Goal: Task Accomplishment & Management: Use online tool/utility

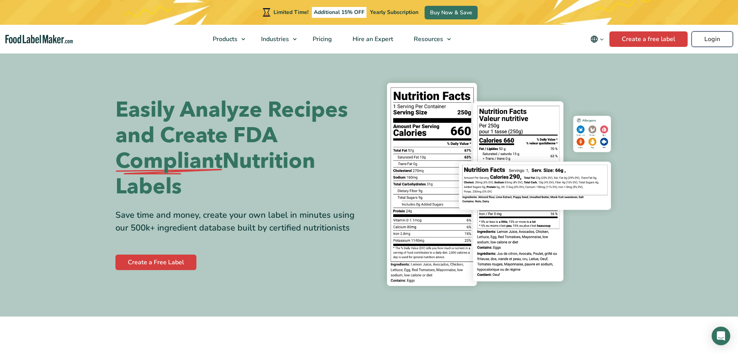
click at [711, 41] on link "Login" at bounding box center [711, 38] width 41 height 15
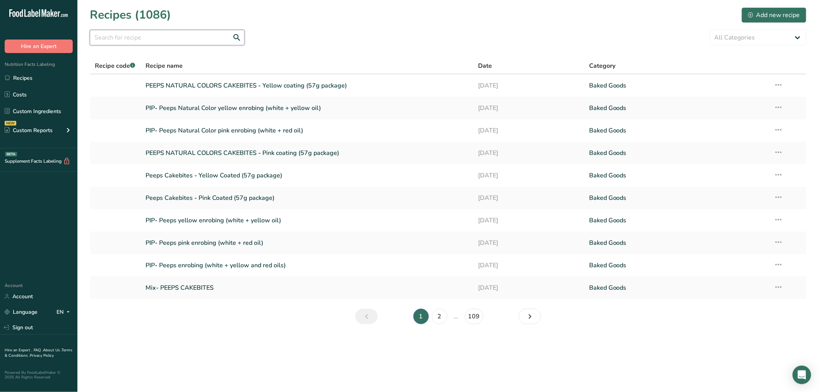
click at [138, 42] on input "text" at bounding box center [167, 37] width 155 height 15
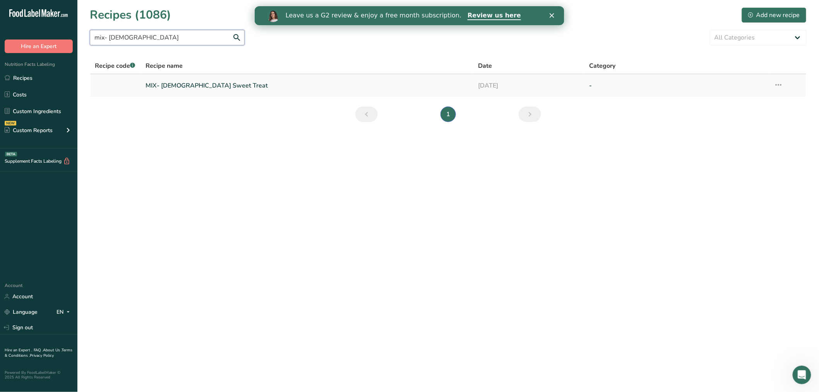
type input "mix- chick"
click at [167, 89] on link "MIX- Chick Sweet Treat" at bounding box center [308, 85] width 324 height 16
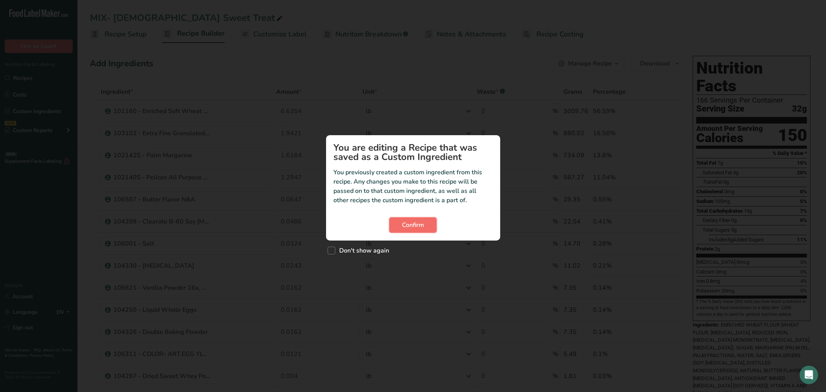
click at [426, 230] on button "Confirm" at bounding box center [413, 224] width 48 height 15
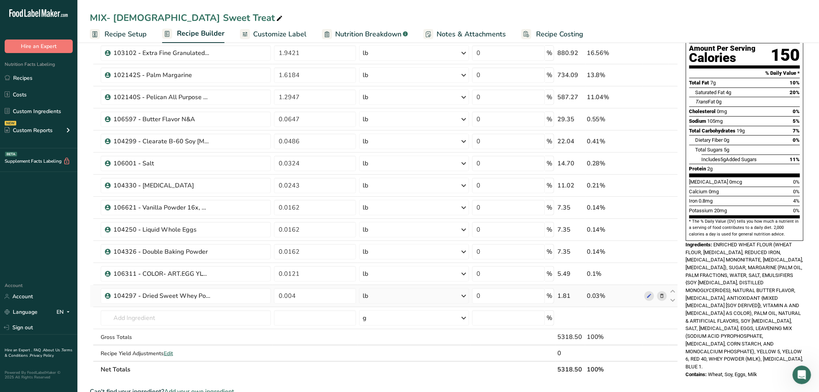
scroll to position [86, 0]
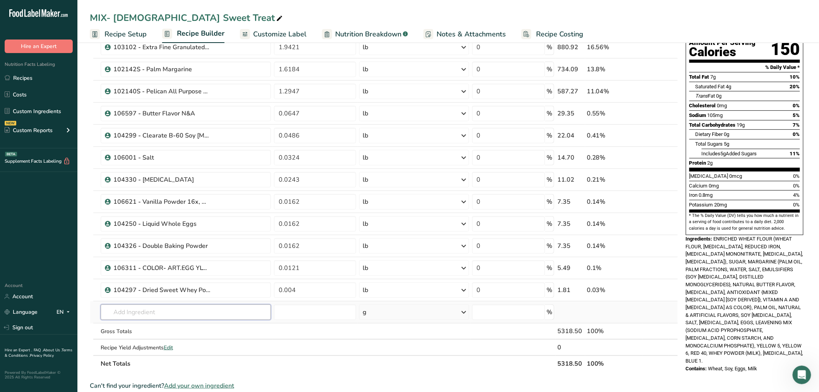
click at [163, 313] on input "text" at bounding box center [186, 311] width 170 height 15
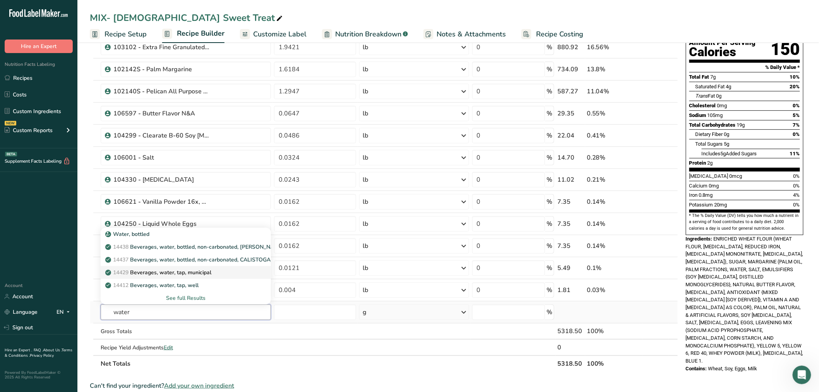
type input "water"
click at [190, 270] on p "14429 Beverages, water, tap, municipal" at bounding box center [159, 272] width 105 height 8
type input "Beverages, water, tap, municipal"
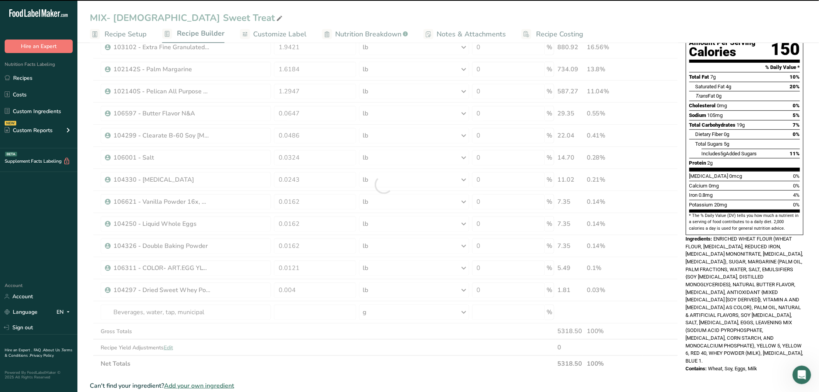
type input "0"
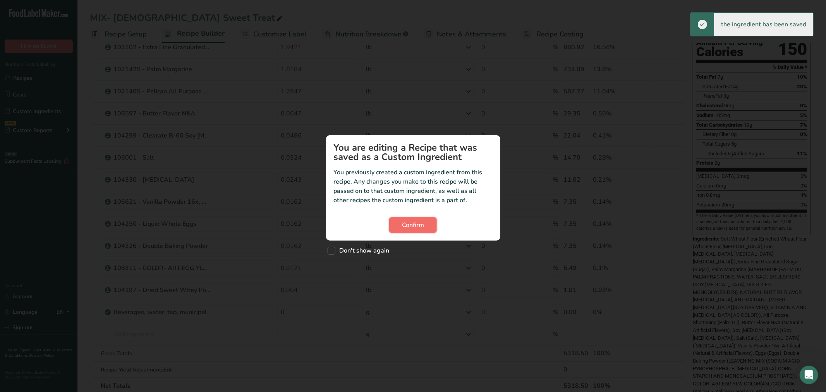
click at [420, 221] on span "Confirm" at bounding box center [413, 224] width 22 height 9
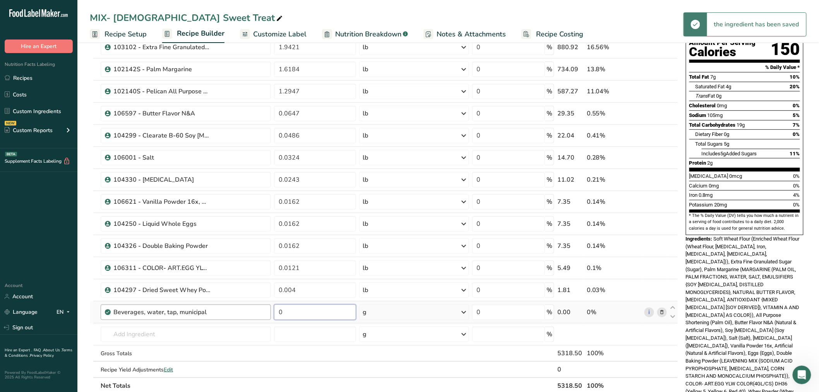
drag, startPoint x: 306, startPoint y: 319, endPoint x: 264, endPoint y: 315, distance: 42.0
click at [264, 315] on tr "Beverages, water, tap, municipal 0 g Portions 1 fl oz 1 bottle 8 fl oz 1 liter …" at bounding box center [384, 312] width 588 height 22
paste input ".431568"
type input "0.431568"
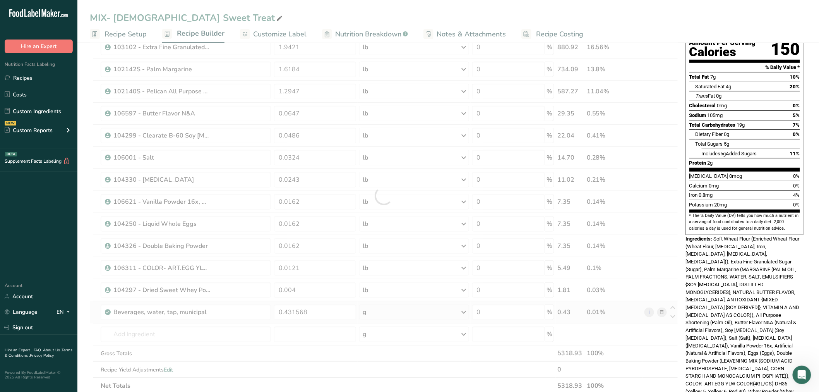
click at [378, 310] on div "Ingredient * Amount * Unit * Waste * .a-a{fill:#347362;}.b-a{fill:#fff;} Grams …" at bounding box center [384, 196] width 589 height 396
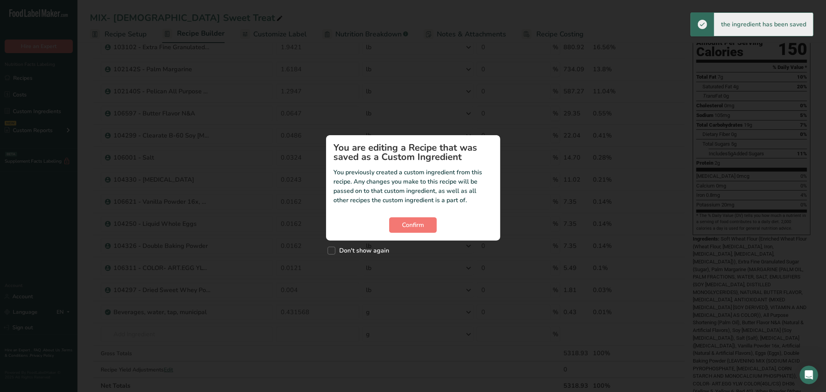
drag, startPoint x: 331, startPoint y: 251, endPoint x: 353, endPoint y: 245, distance: 22.3
click at [333, 249] on span "Custom ingredient modal" at bounding box center [332, 251] width 8 height 8
click at [333, 249] on input "Don't show again" at bounding box center [330, 250] width 5 height 5
checkbox input "true"
click at [405, 226] on span "Confirm" at bounding box center [413, 224] width 22 height 9
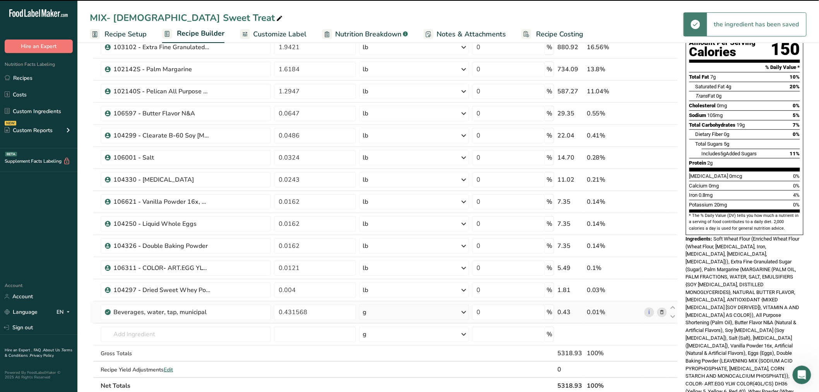
click at [389, 311] on div "g" at bounding box center [414, 311] width 110 height 15
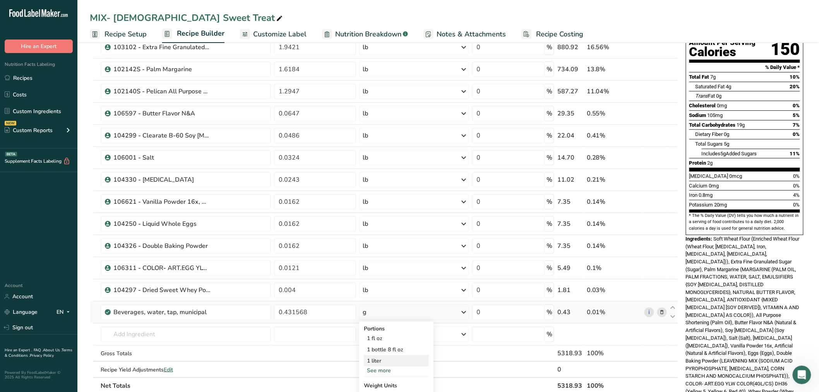
scroll to position [129, 0]
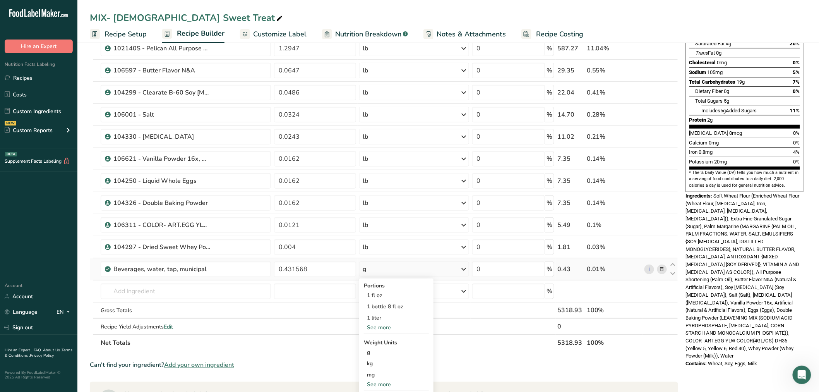
click at [376, 382] on div "See more" at bounding box center [396, 384] width 65 height 8
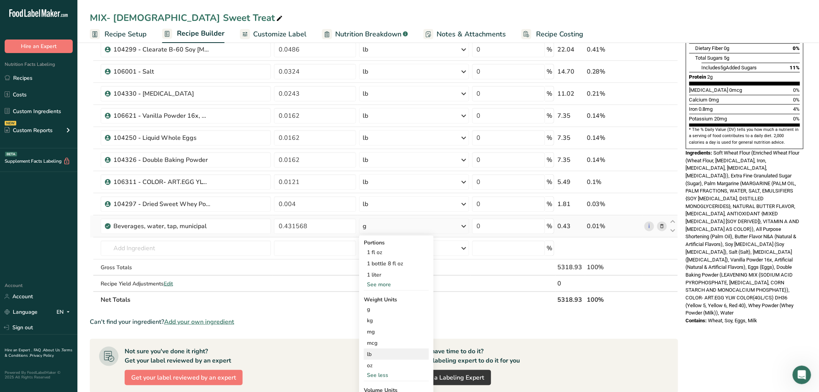
click at [372, 355] on div "lb" at bounding box center [396, 353] width 65 height 11
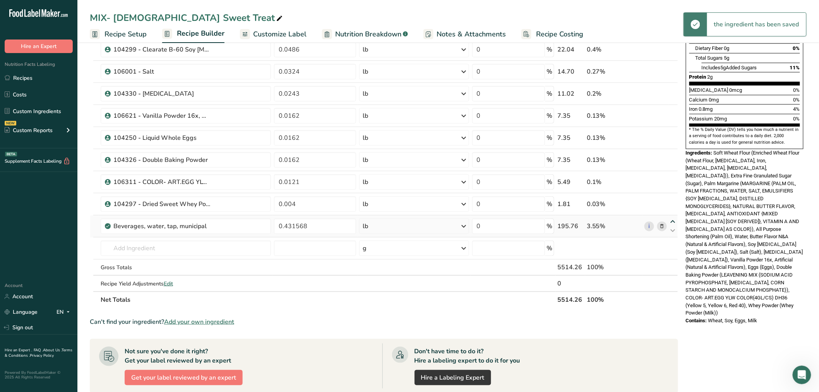
click at [672, 220] on icon at bounding box center [673, 222] width 9 height 6
type input "0.431568"
type input "0.004"
click at [672, 220] on icon at bounding box center [673, 222] width 9 height 6
type input "0.004"
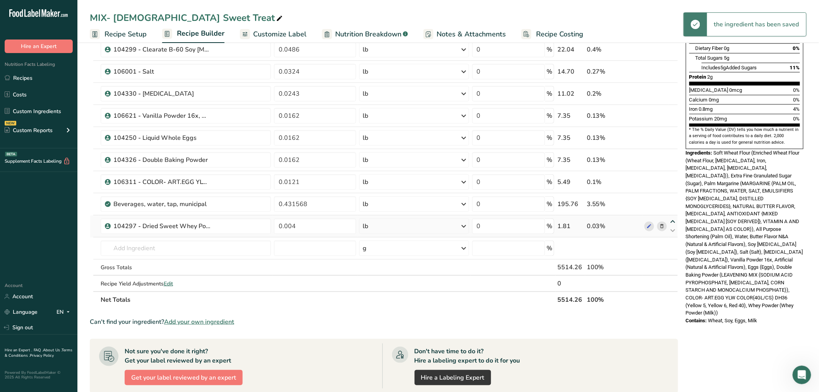
type input "0.431568"
click at [672, 220] on div "Ingredient * Amount * Unit * Waste * .a-a{fill:#347362;}.b-a{fill:#fff;} Grams …" at bounding box center [384, 110] width 589 height 396
click at [674, 222] on icon at bounding box center [673, 222] width 9 height 6
type input "0.431568"
type input "0.004"
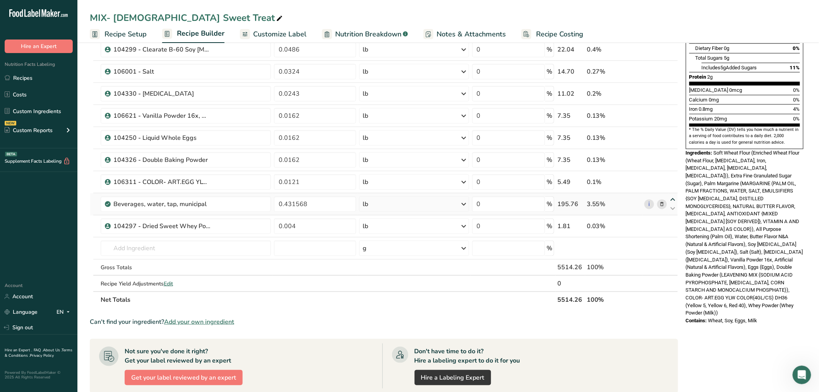
click at [673, 199] on div "Ingredient * Amount * Unit * Waste * .a-a{fill:#347362;}.b-a{fill:#fff;} Grams …" at bounding box center [384, 110] width 589 height 396
click at [673, 199] on icon at bounding box center [673, 200] width 9 height 6
type input "0.431568"
type input "0.0121"
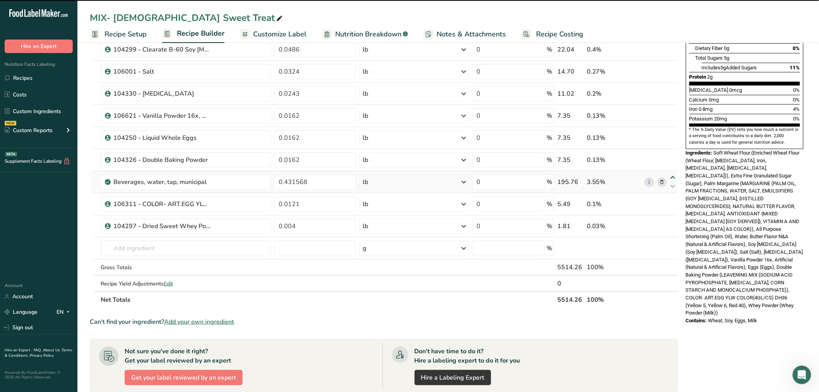
click at [673, 176] on icon at bounding box center [673, 178] width 9 height 6
type input "0.431568"
type input "0.0162"
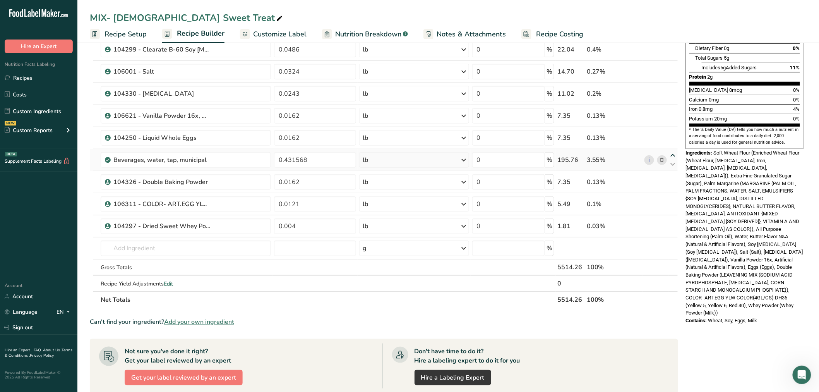
click at [672, 155] on icon at bounding box center [673, 156] width 9 height 6
type input "0.431568"
type input "0.0162"
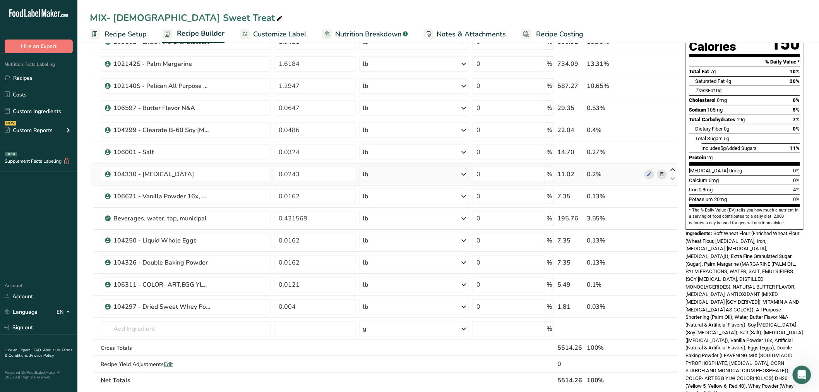
scroll to position [86, 0]
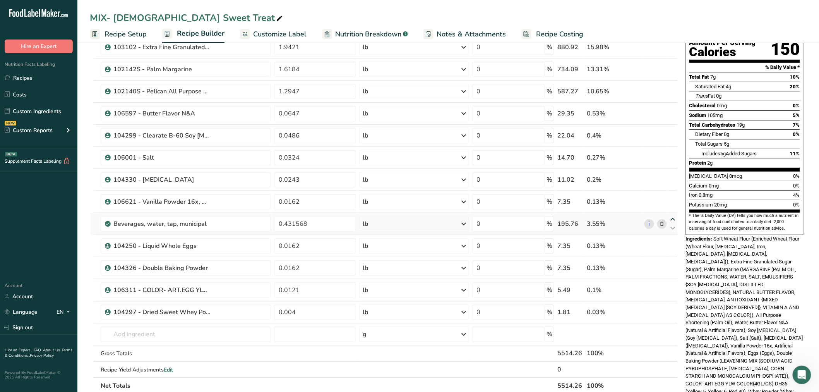
click at [675, 217] on icon at bounding box center [673, 219] width 9 height 6
type input "0.431568"
type input "0.0162"
click at [673, 196] on icon at bounding box center [673, 197] width 9 height 6
type input "0.431568"
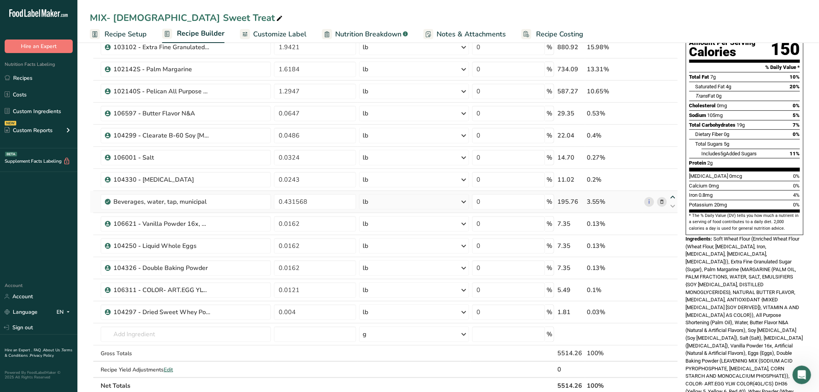
type input "0.0243"
click at [672, 198] on icon at bounding box center [673, 197] width 9 height 6
type input "0.0243"
type input "0.431568"
click at [673, 195] on icon at bounding box center [673, 197] width 9 height 6
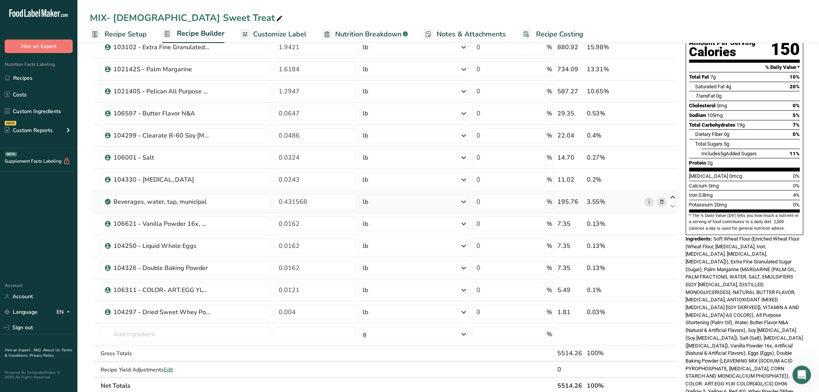
type input "0.431568"
type input "0.0243"
click at [673, 175] on icon at bounding box center [673, 175] width 9 height 6
type input "0.431568"
type input "0.0324"
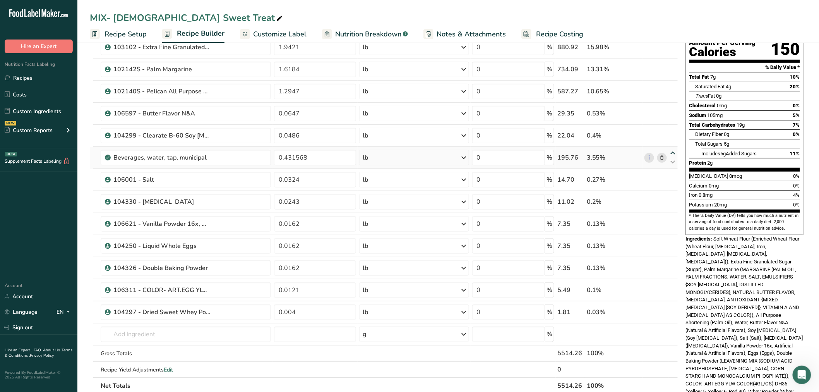
click at [674, 153] on icon at bounding box center [673, 153] width 9 height 6
type input "0.431568"
type input "0.0486"
click at [675, 151] on icon at bounding box center [673, 153] width 9 height 6
type input "0.0486"
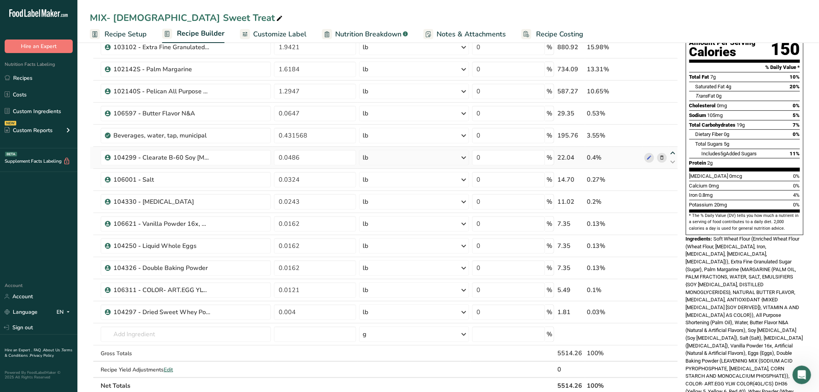
type input "0.431568"
click at [675, 153] on icon at bounding box center [673, 153] width 9 height 6
type input "0.431568"
type input "0.0486"
click at [676, 132] on icon at bounding box center [673, 131] width 9 height 6
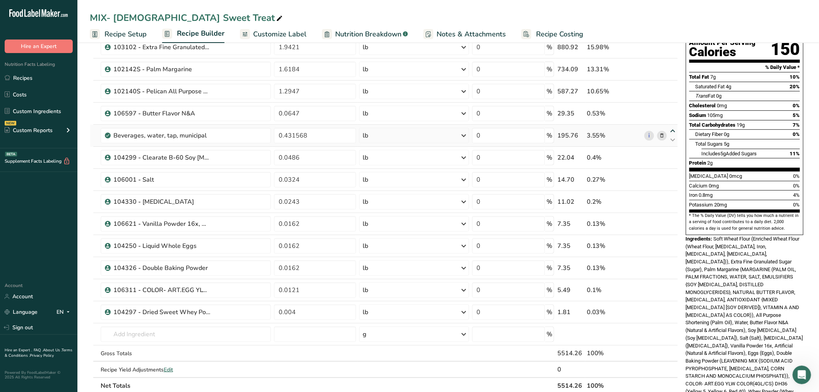
type input "0.431568"
type input "0.0647"
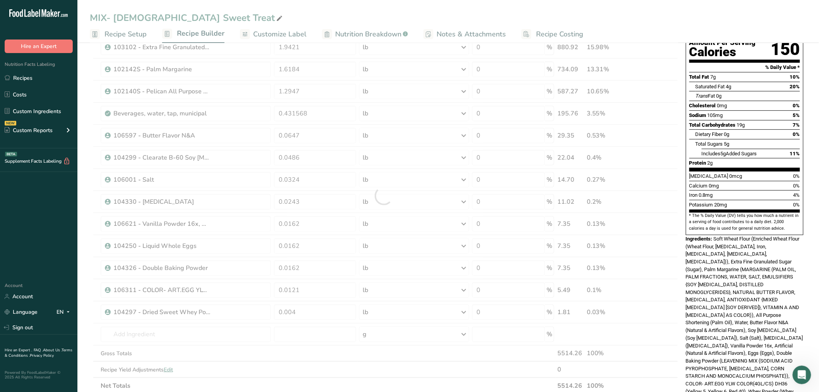
click at [319, 136] on div at bounding box center [384, 196] width 589 height 396
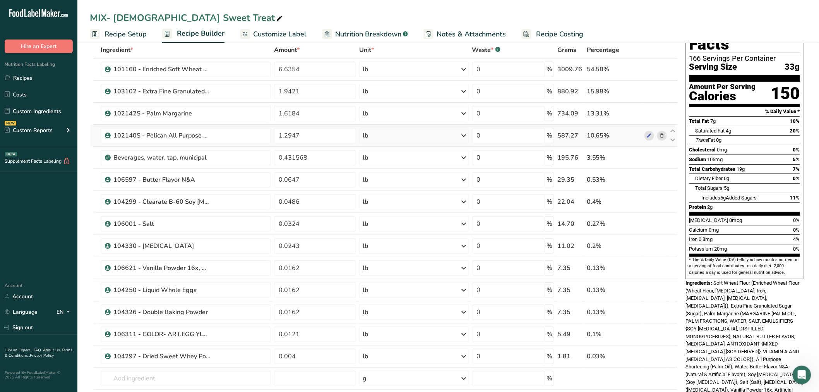
scroll to position [0, 0]
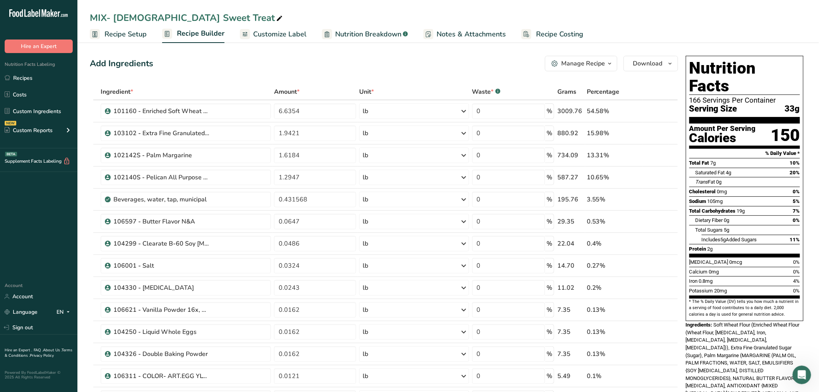
click at [568, 64] on div "Manage Recipe" at bounding box center [583, 63] width 44 height 9
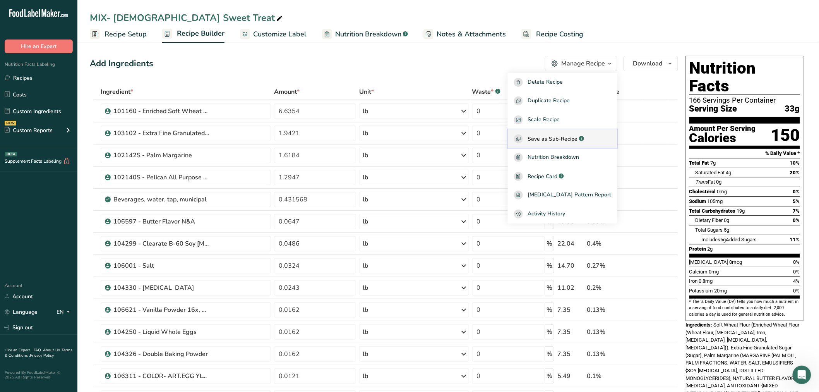
click at [559, 138] on span "Save as Sub-Recipe" at bounding box center [553, 139] width 50 height 8
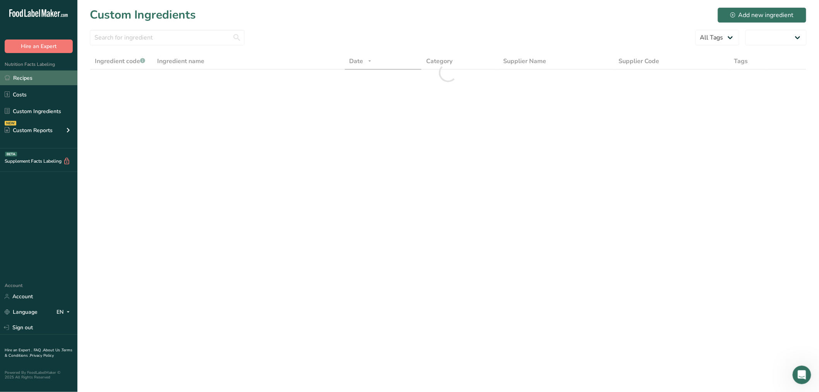
select select "30"
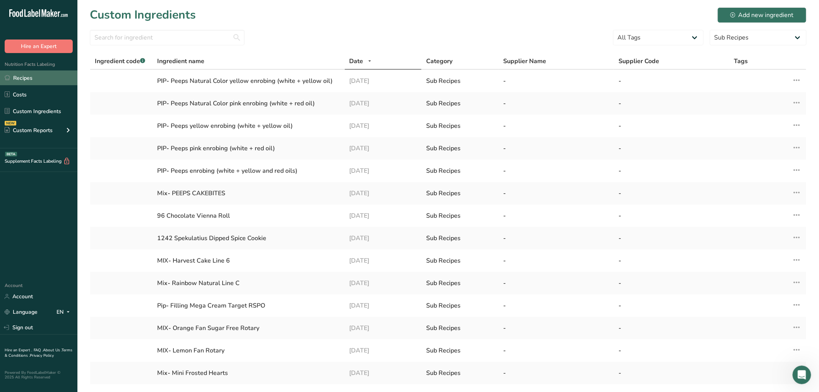
click at [28, 76] on link "Recipes" at bounding box center [38, 77] width 77 height 15
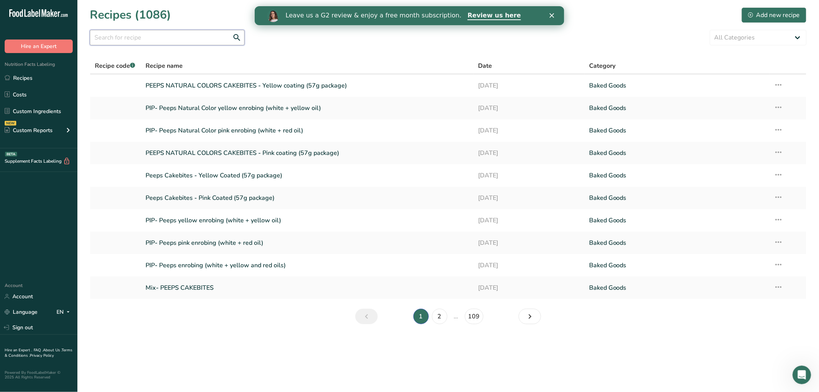
click at [154, 43] on input "text" at bounding box center [167, 37] width 155 height 15
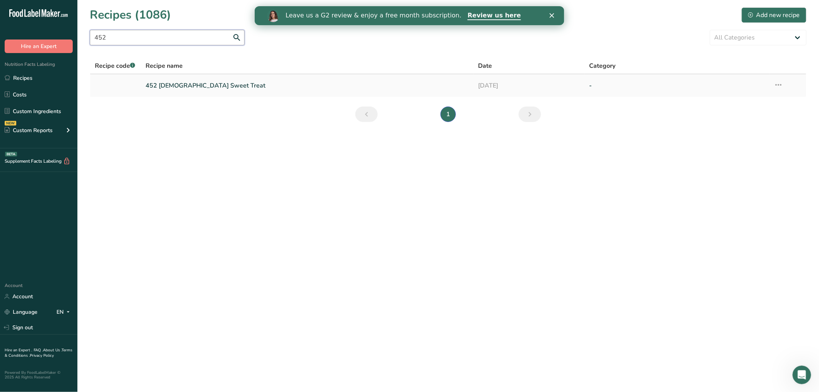
type input "452"
click at [169, 87] on link "452 Chick Sweet Treat" at bounding box center [308, 85] width 324 height 16
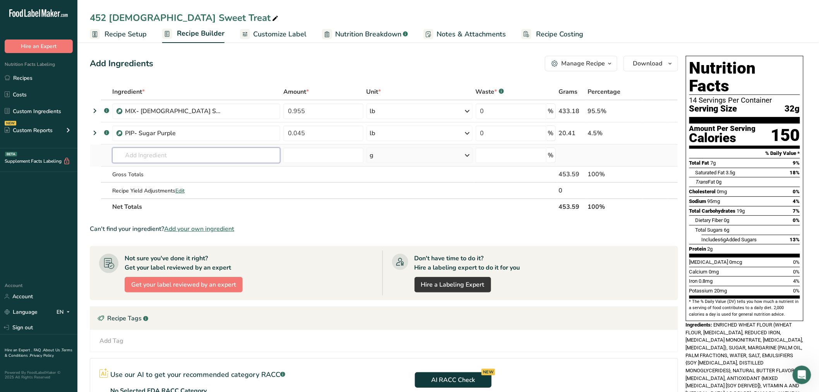
click at [141, 152] on input "text" at bounding box center [196, 155] width 168 height 15
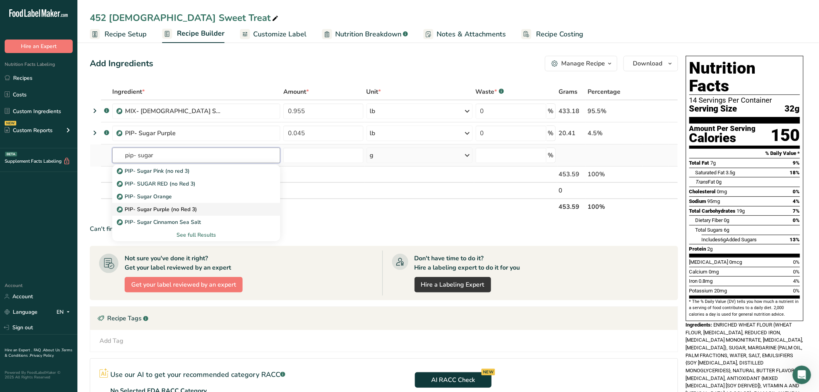
type input "pip- sugar"
click at [179, 209] on p "PIP- Sugar Purple (no Red 3)" at bounding box center [157, 209] width 79 height 8
type input "PIP- Sugar Purple (no Red 3)"
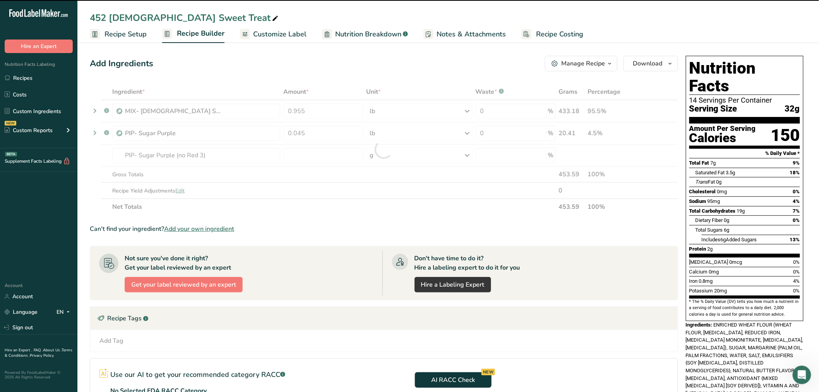
type input "0"
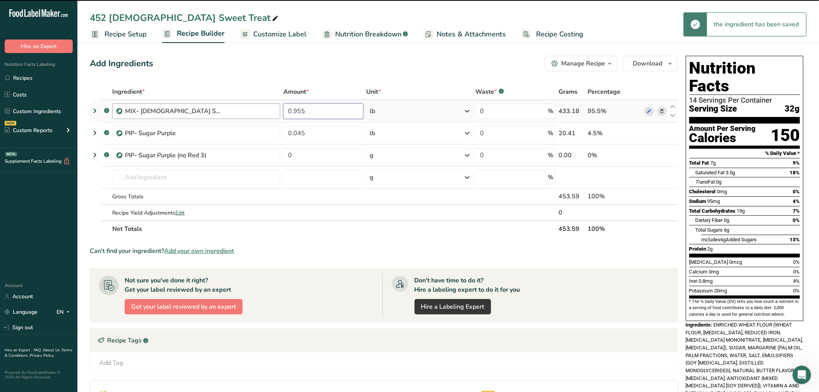
drag, startPoint x: 309, startPoint y: 113, endPoint x: 267, endPoint y: 114, distance: 41.8
click at [267, 114] on tr ".a-a{fill:#347362;}.b-a{fill:#fff;} MIX- Chick Sweet Treat 0.955 lb Weight Unit…" at bounding box center [384, 111] width 588 height 22
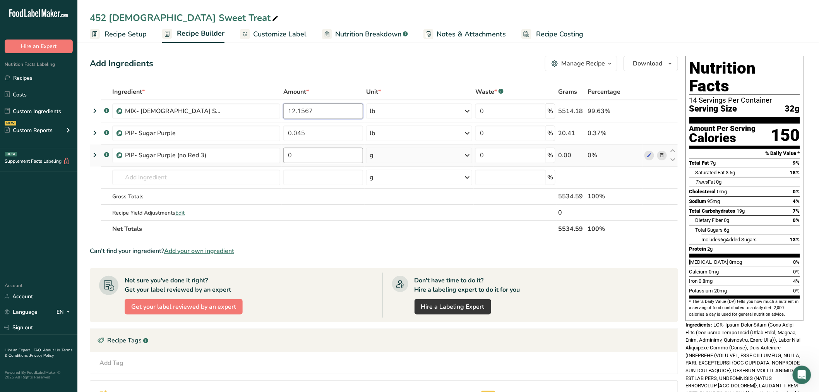
type input "12.1567"
click at [307, 157] on div "Ingredient * Amount * Unit * Waste * .a-a{fill:#347362;}.b-a{fill:#fff;} Grams …" at bounding box center [384, 160] width 589 height 153
drag, startPoint x: 296, startPoint y: 153, endPoint x: 278, endPoint y: 153, distance: 18.2
click at [278, 154] on tr ".a-a{fill:#347362;}.b-a{fill:#fff;} PIP- Sugar Purple (no Red 3) 0 g Weight Uni…" at bounding box center [384, 155] width 588 height 22
type input "0.5502"
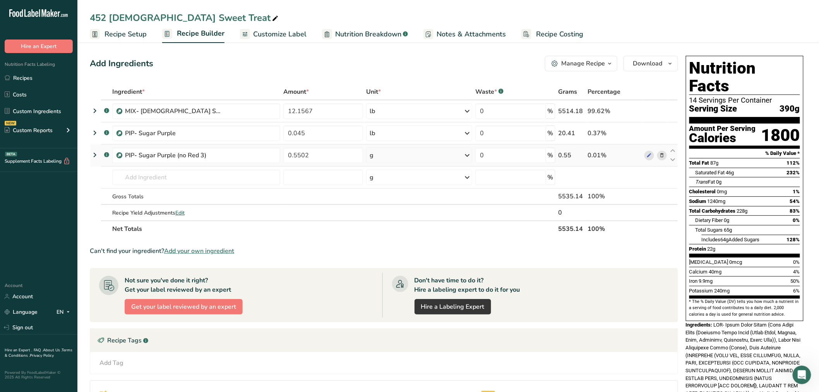
click at [388, 151] on div "Ingredient * Amount * Unit * Waste * .a-a{fill:#347362;}.b-a{fill:#fff;} Grams …" at bounding box center [384, 160] width 589 height 153
click at [388, 153] on div "g" at bounding box center [419, 155] width 106 height 15
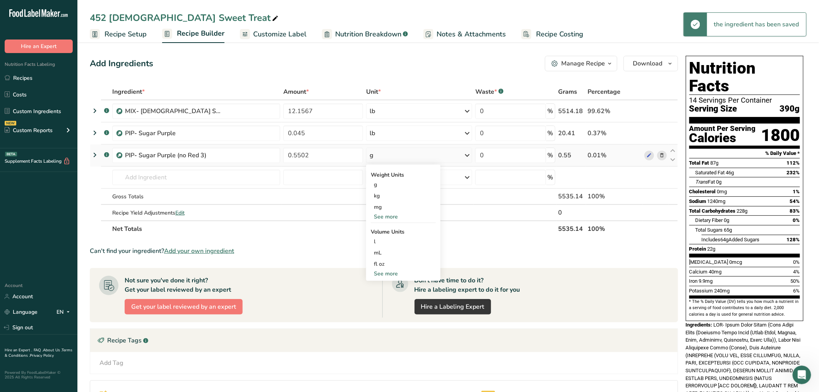
click at [384, 273] on div "See more" at bounding box center [403, 273] width 65 height 8
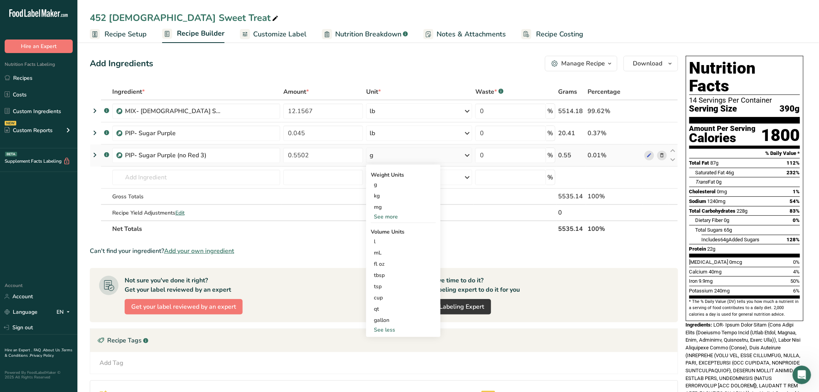
click at [386, 220] on div "See more" at bounding box center [403, 217] width 65 height 8
click at [377, 233] on div "lb" at bounding box center [403, 229] width 65 height 11
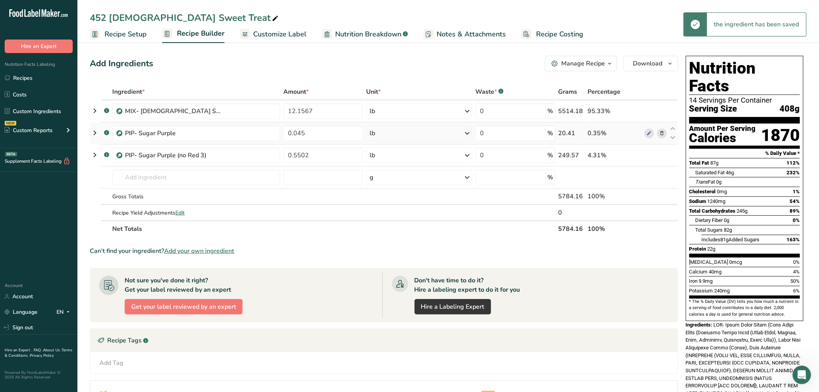
click at [661, 130] on icon at bounding box center [661, 133] width 5 height 8
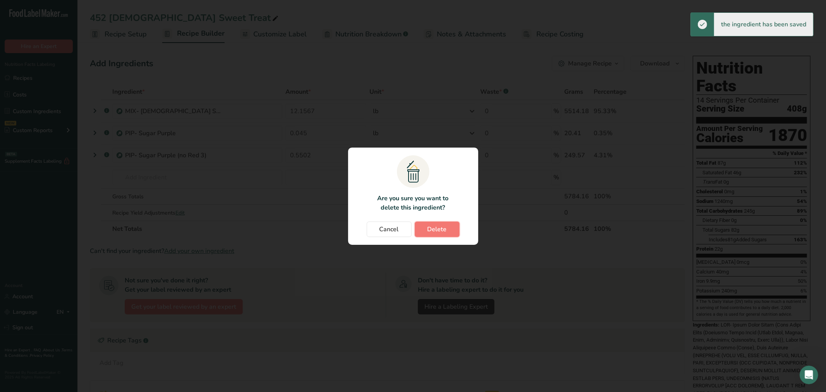
click at [450, 228] on button "Delete" at bounding box center [437, 228] width 45 height 15
type input "0.5502"
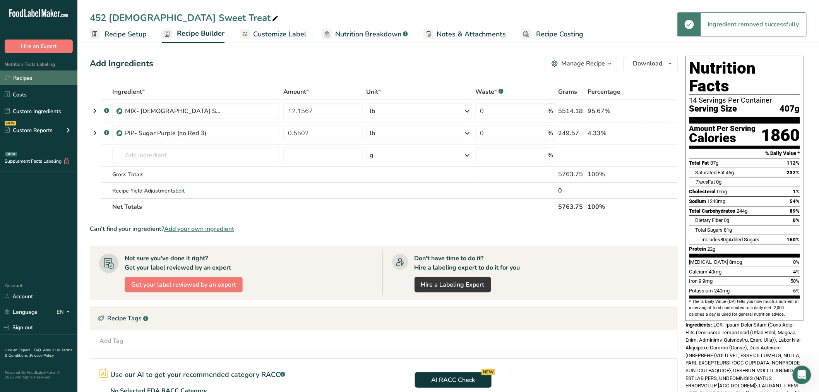
click at [22, 81] on link "Recipes" at bounding box center [38, 77] width 77 height 15
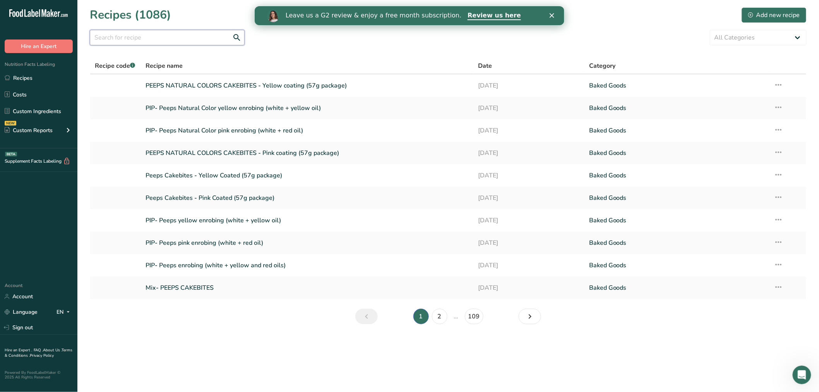
click at [179, 37] on input "text" at bounding box center [167, 37] width 155 height 15
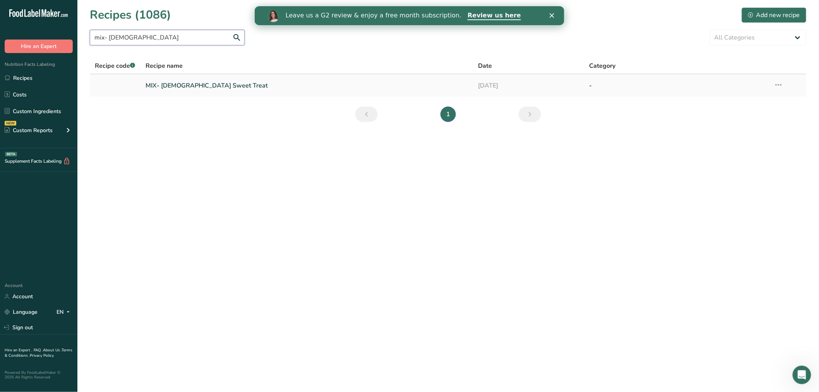
type input "mix- chick"
click at [169, 85] on link "MIX- Chick Sweet Treat" at bounding box center [308, 85] width 324 height 16
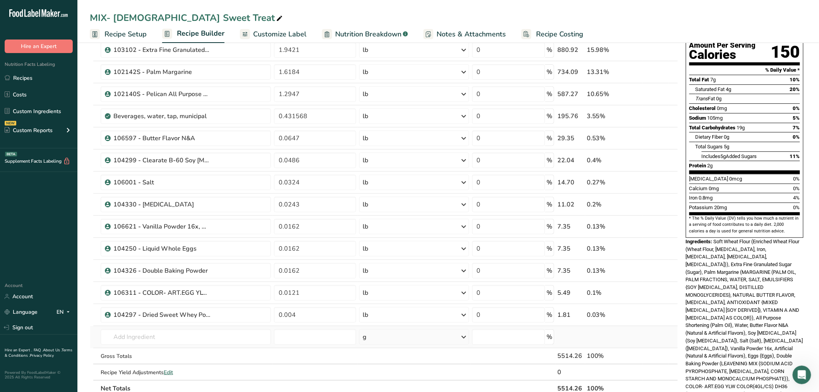
scroll to position [172, 0]
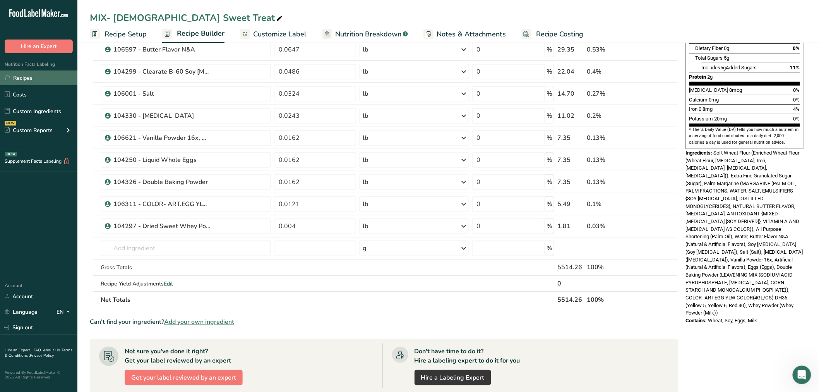
click at [20, 82] on link "Recipes" at bounding box center [38, 77] width 77 height 15
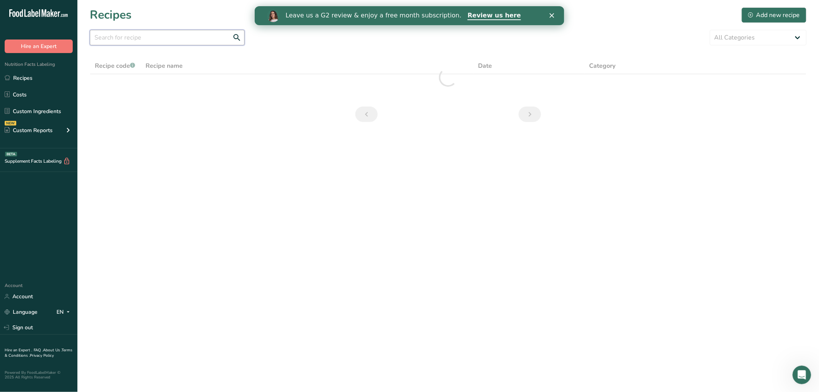
click at [149, 40] on input "text" at bounding box center [167, 37] width 155 height 15
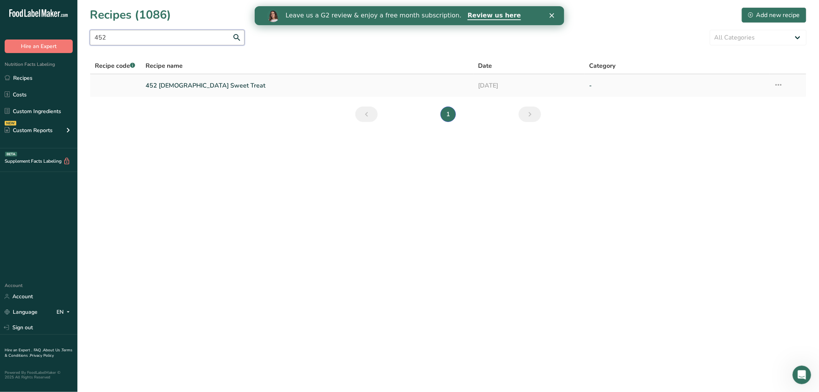
type input "452"
click at [180, 86] on link "452 Chick Sweet Treat" at bounding box center [308, 85] width 324 height 16
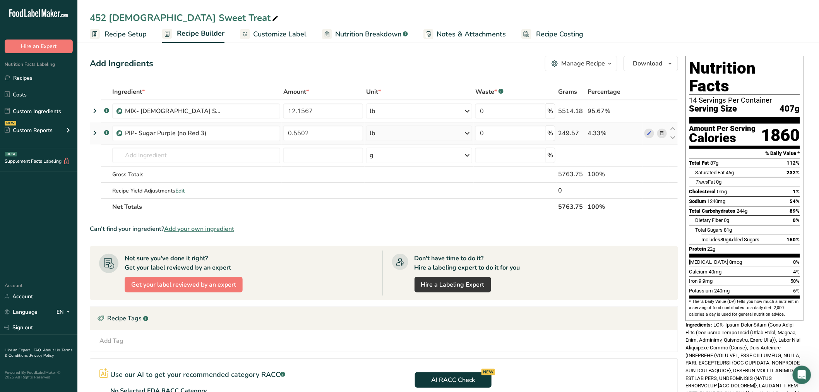
click at [92, 132] on icon at bounding box center [94, 133] width 9 height 14
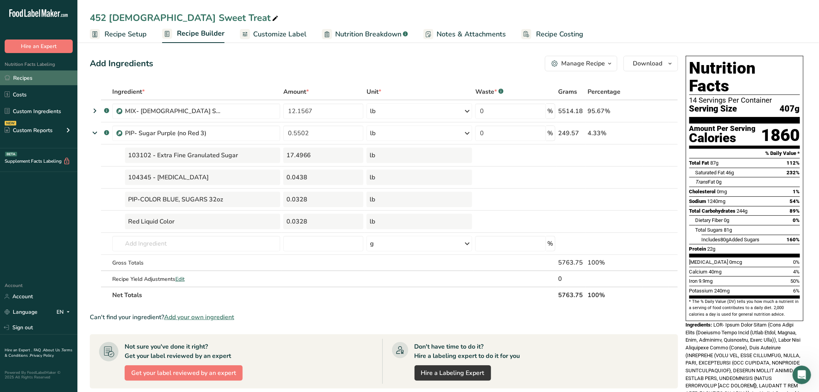
click at [21, 80] on link "Recipes" at bounding box center [38, 77] width 77 height 15
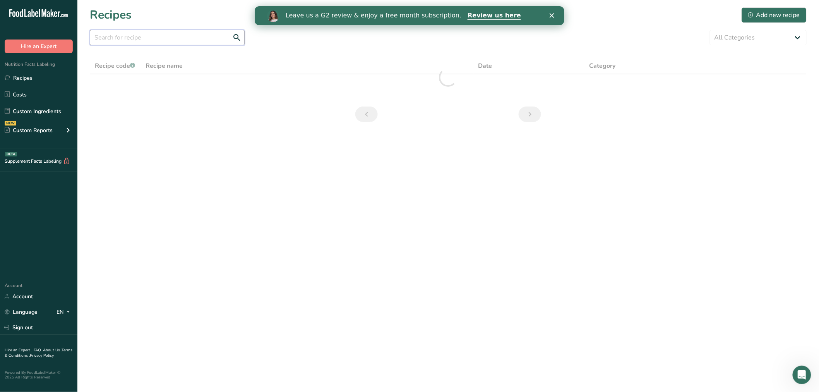
click at [169, 41] on input "text" at bounding box center [167, 37] width 155 height 15
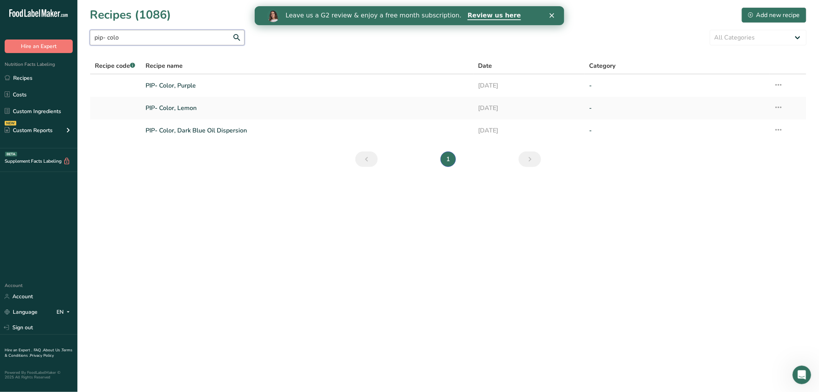
click at [105, 31] on input "pip- colo" at bounding box center [167, 37] width 155 height 15
type input "pip - colo"
click at [195, 107] on link "PIP - Color, Blue 6oz" at bounding box center [308, 108] width 324 height 16
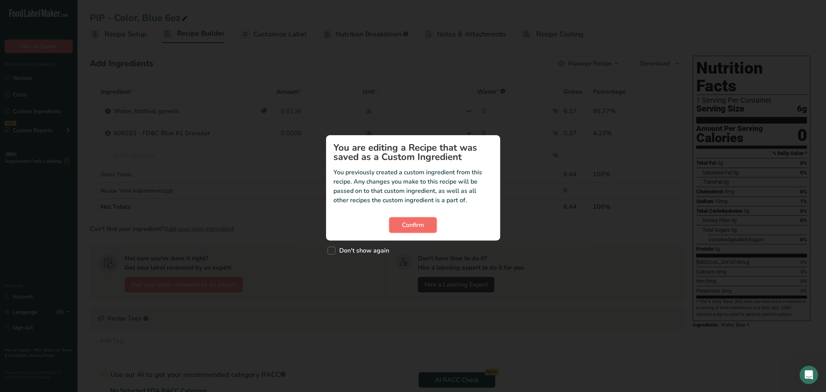
click at [397, 223] on button "Confirm" at bounding box center [413, 224] width 48 height 15
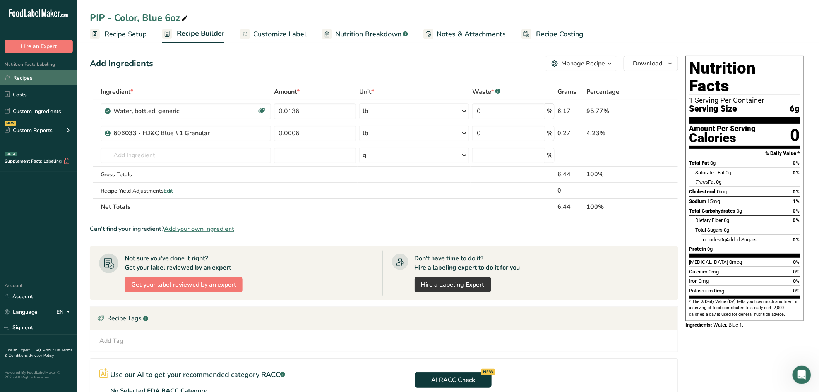
click at [45, 83] on link "Recipes" at bounding box center [38, 77] width 77 height 15
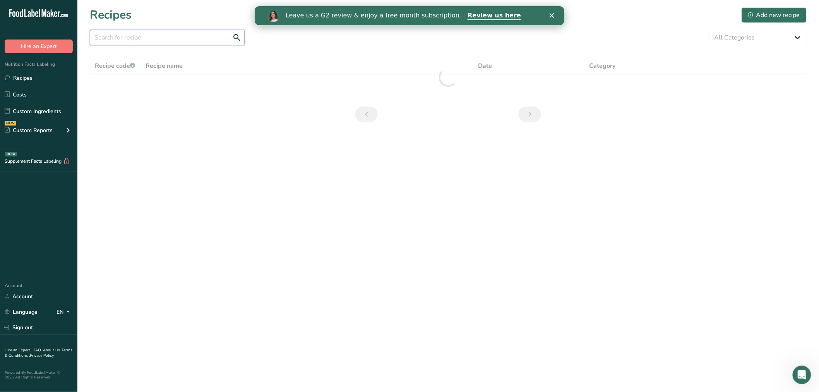
click at [156, 33] on input "text" at bounding box center [167, 37] width 155 height 15
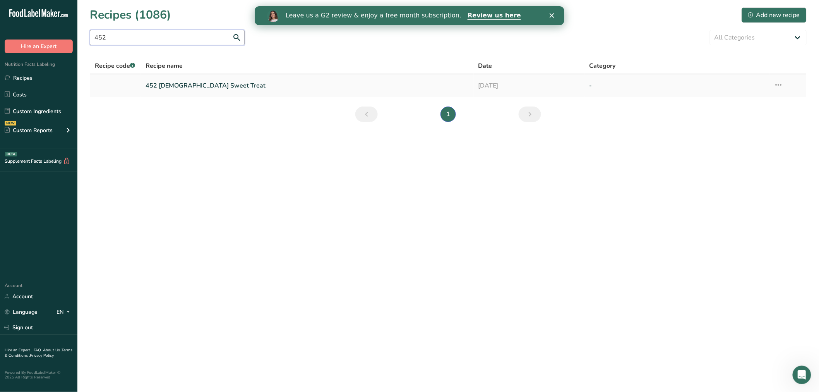
type input "452"
click at [165, 84] on link "452 Chick Sweet Treat" at bounding box center [308, 85] width 324 height 16
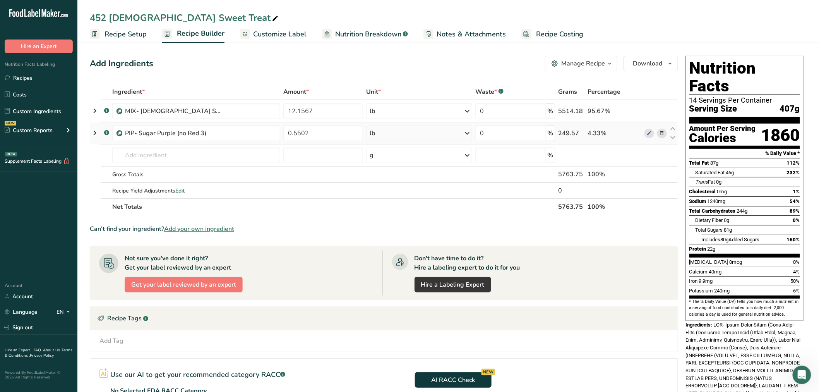
click at [98, 134] on icon at bounding box center [94, 133] width 9 height 14
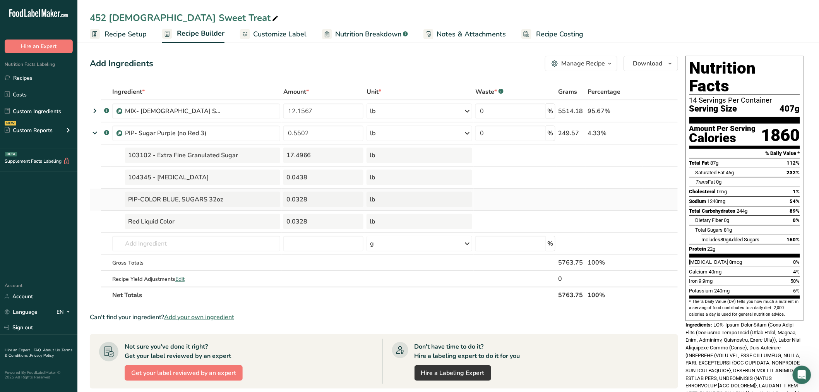
click at [156, 201] on div "PIP-COLOR BLUE, SUGARS 32oz" at bounding box center [202, 199] width 155 height 15
click at [21, 80] on link "Recipes" at bounding box center [38, 77] width 77 height 15
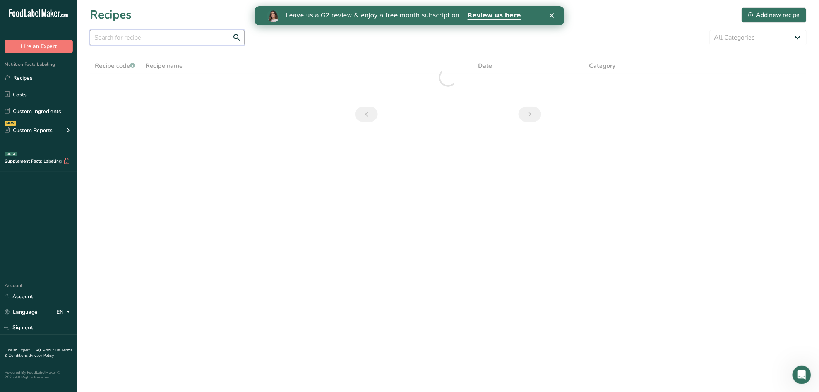
click at [206, 41] on input "text" at bounding box center [167, 37] width 155 height 15
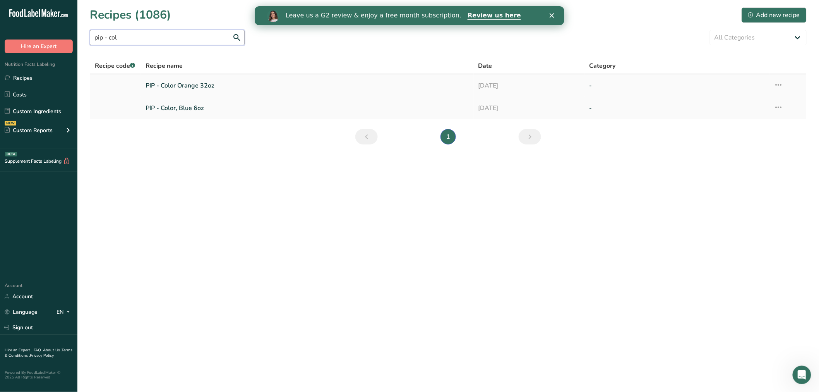
type input "pip - col"
click at [201, 86] on link "PIP - Color Orange 32oz" at bounding box center [308, 85] width 324 height 16
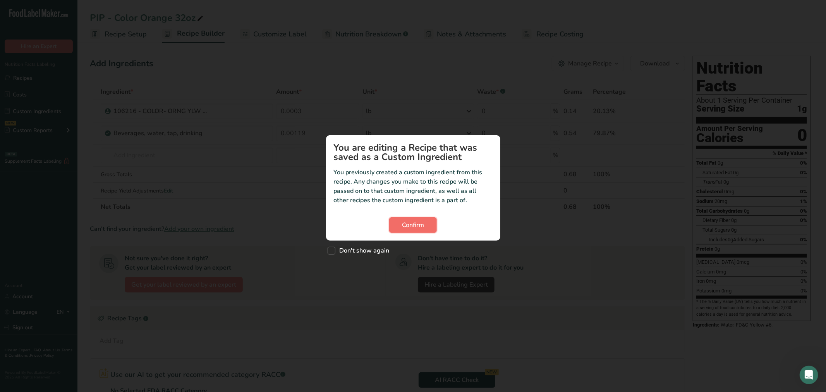
click at [408, 230] on button "Confirm" at bounding box center [413, 224] width 48 height 15
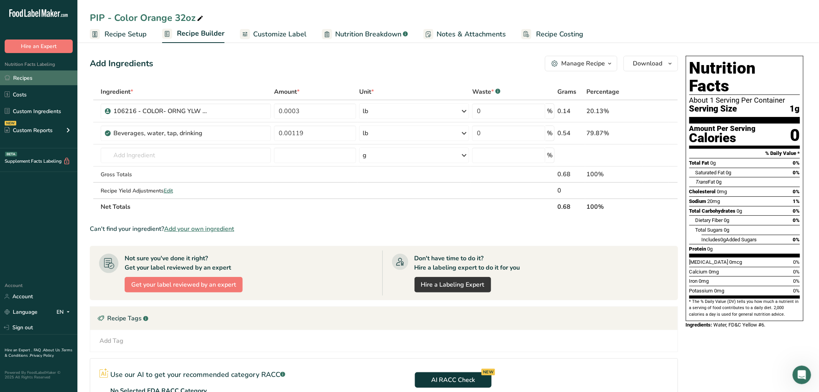
click at [21, 77] on link "Recipes" at bounding box center [38, 77] width 77 height 15
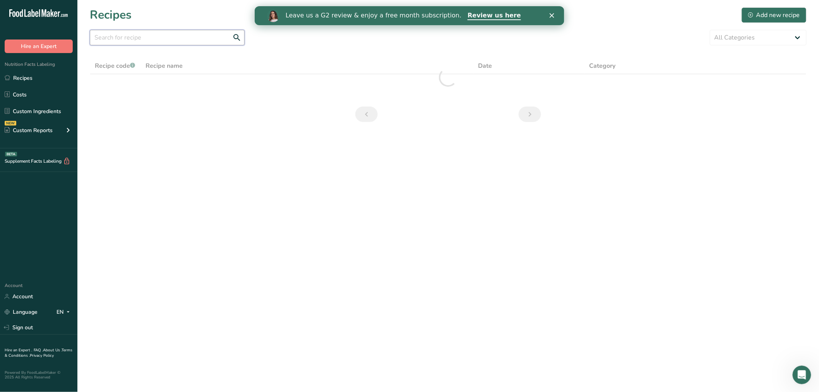
click at [190, 32] on input "text" at bounding box center [167, 37] width 155 height 15
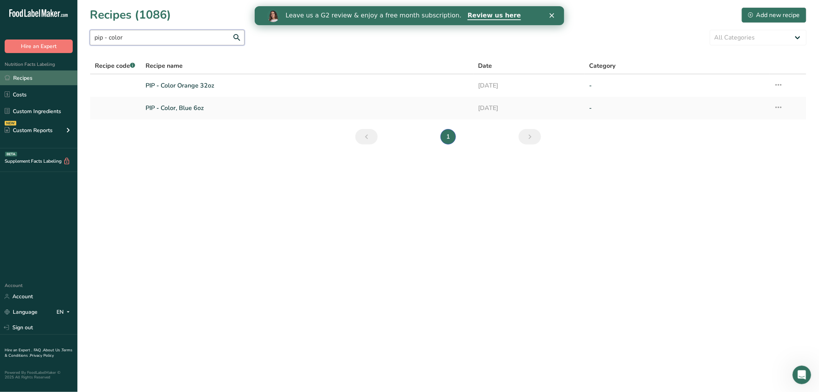
type input "pip - color"
click at [35, 76] on link "Recipes" at bounding box center [38, 77] width 77 height 15
click at [39, 72] on link "Recipes" at bounding box center [38, 77] width 77 height 15
click at [28, 91] on link "Costs" at bounding box center [38, 94] width 77 height 15
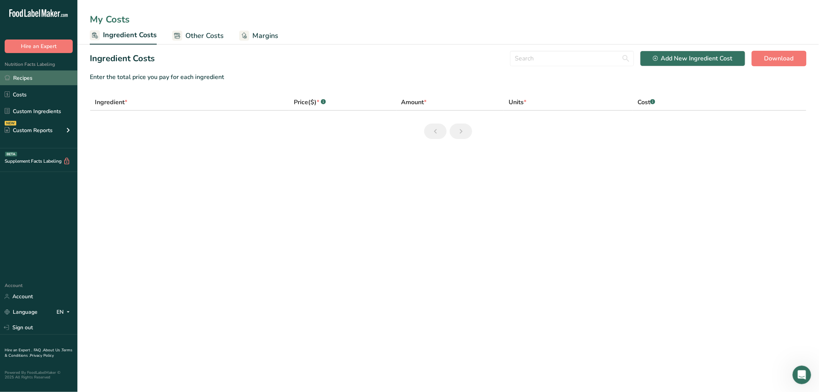
click at [31, 80] on link "Recipes" at bounding box center [38, 77] width 77 height 15
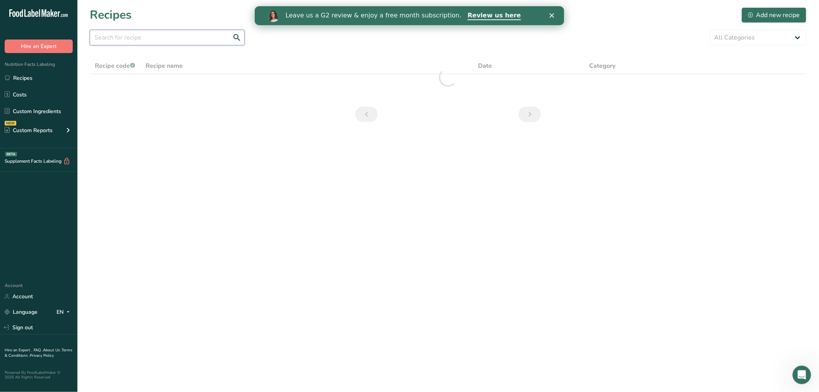
click at [122, 39] on input "text" at bounding box center [167, 37] width 155 height 15
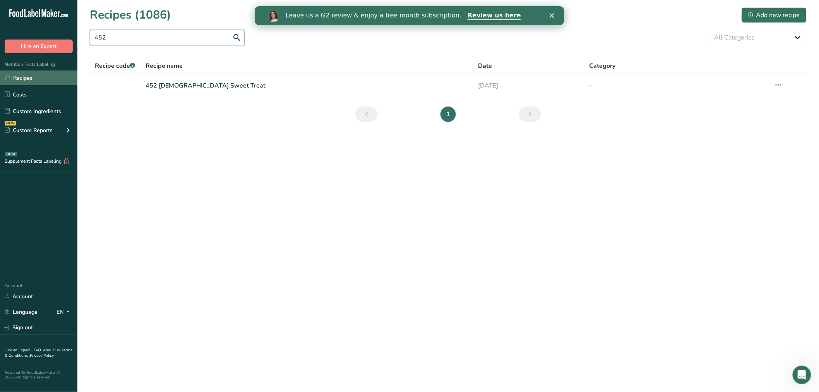
type input "452"
click at [37, 82] on link "Recipes" at bounding box center [38, 77] width 77 height 15
drag, startPoint x: 103, startPoint y: 41, endPoint x: 89, endPoint y: 38, distance: 13.7
click at [90, 38] on input "452" at bounding box center [167, 37] width 155 height 15
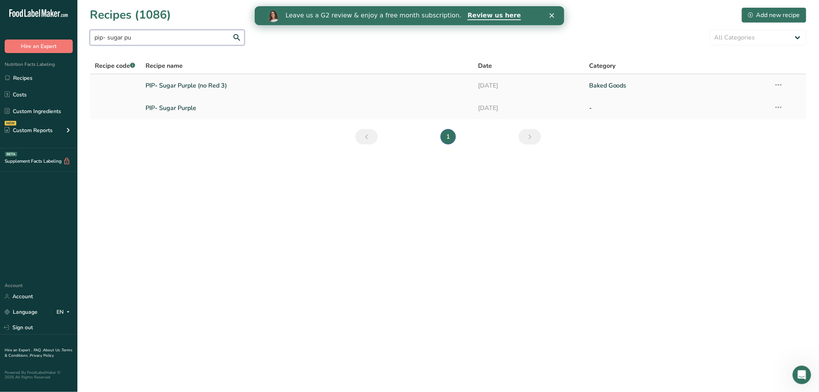
type input "pip- sugar pu"
click at [194, 83] on link "PIP- Sugar Purple (no Red 3)" at bounding box center [308, 85] width 324 height 16
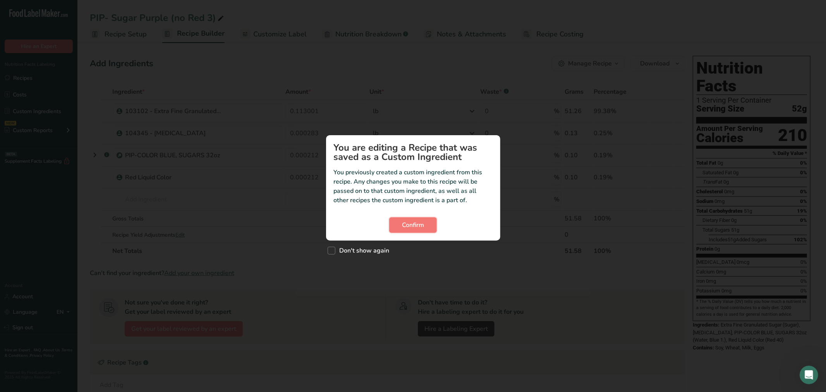
drag, startPoint x: 414, startPoint y: 227, endPoint x: 347, endPoint y: 223, distance: 67.9
click at [413, 227] on span "Confirm" at bounding box center [413, 224] width 22 height 9
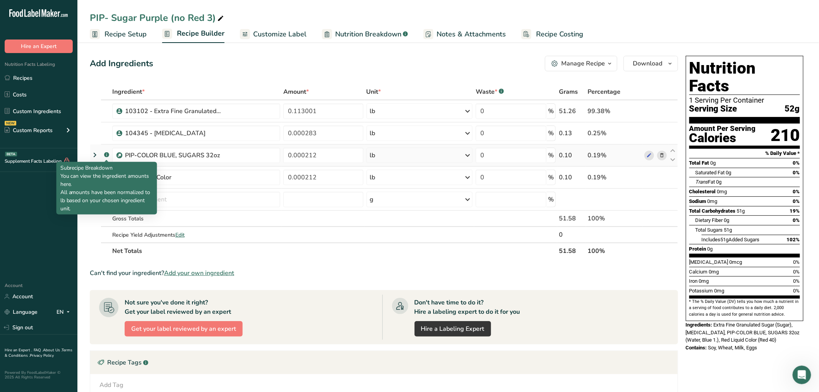
click at [106, 154] on rect at bounding box center [106, 154] width 5 height 5
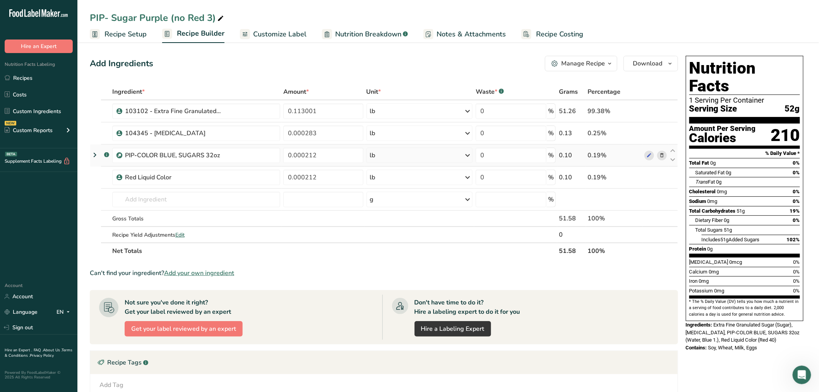
click at [96, 156] on icon at bounding box center [94, 155] width 9 height 14
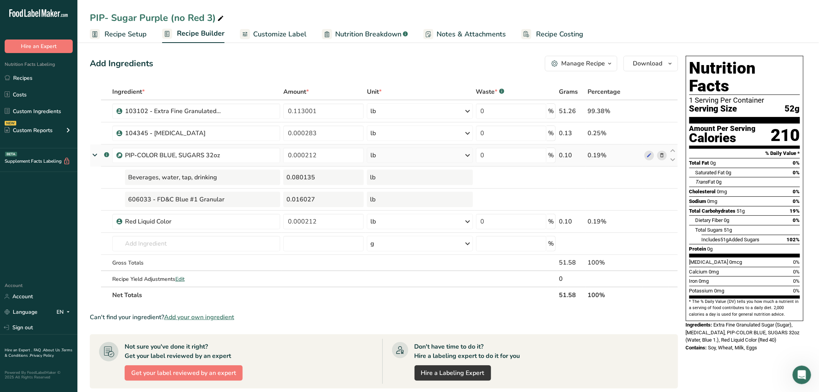
click at [96, 156] on icon at bounding box center [95, 154] width 14 height 9
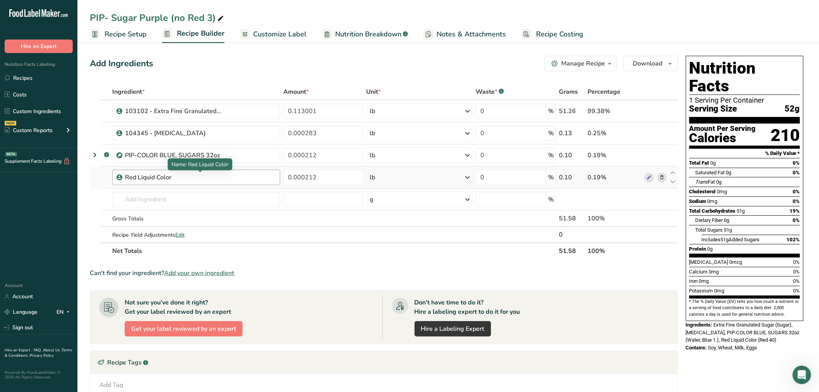
click at [172, 180] on div "Red Liquid Color" at bounding box center [173, 177] width 97 height 9
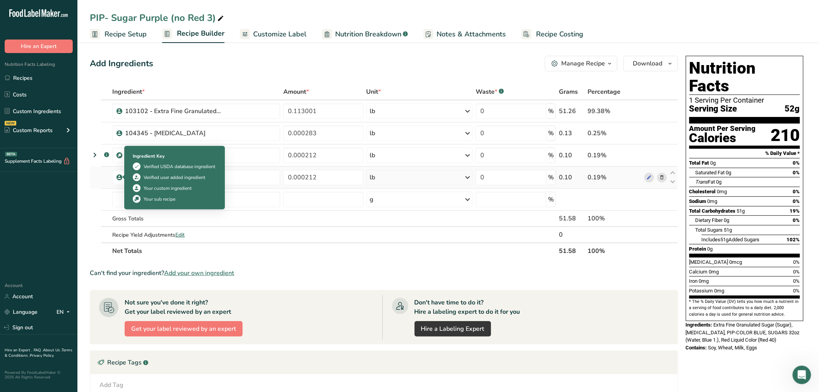
click at [118, 179] on icon at bounding box center [119, 177] width 5 height 7
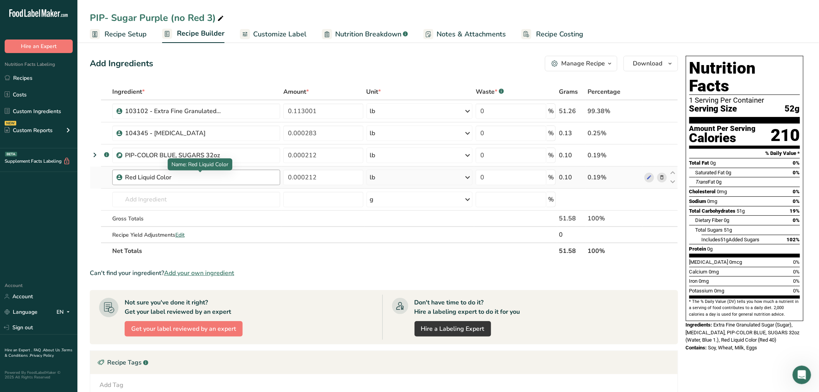
click at [129, 178] on div "Red Liquid Color" at bounding box center [173, 177] width 97 height 9
click at [58, 76] on link "Recipes" at bounding box center [38, 77] width 77 height 15
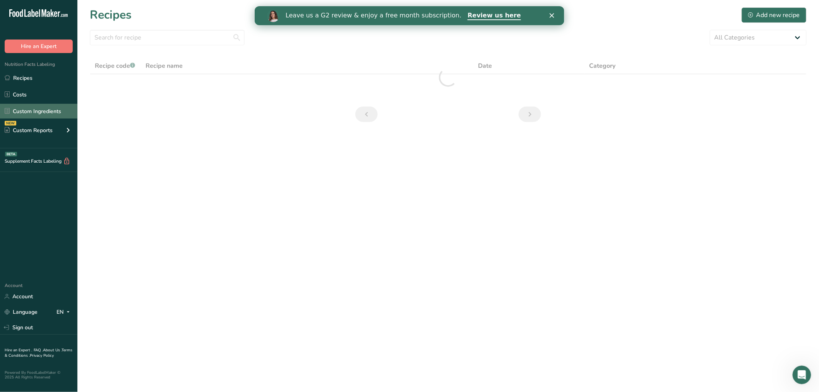
click at [33, 106] on link "Custom Ingredients" at bounding box center [38, 111] width 77 height 15
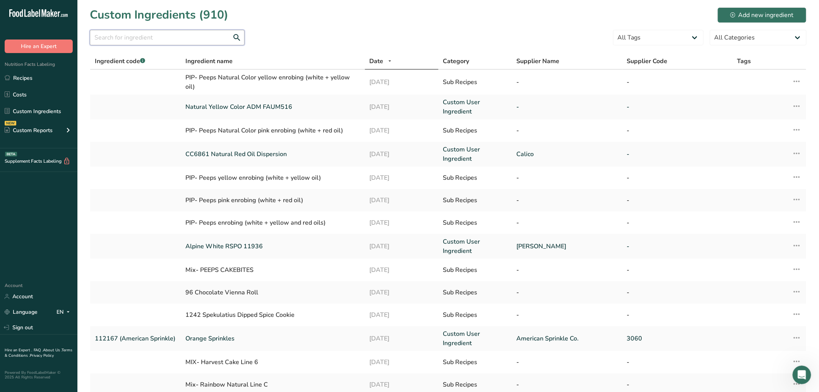
click at [137, 39] on input "text" at bounding box center [167, 37] width 155 height 15
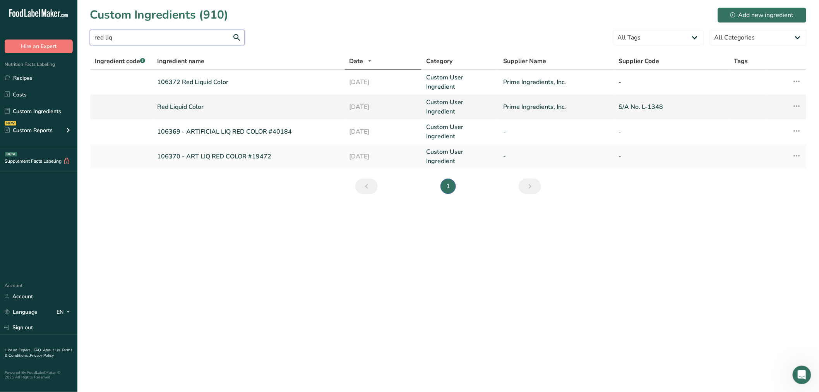
type input "red liq"
click at [182, 105] on link "Red Liquid Color" at bounding box center [248, 106] width 183 height 9
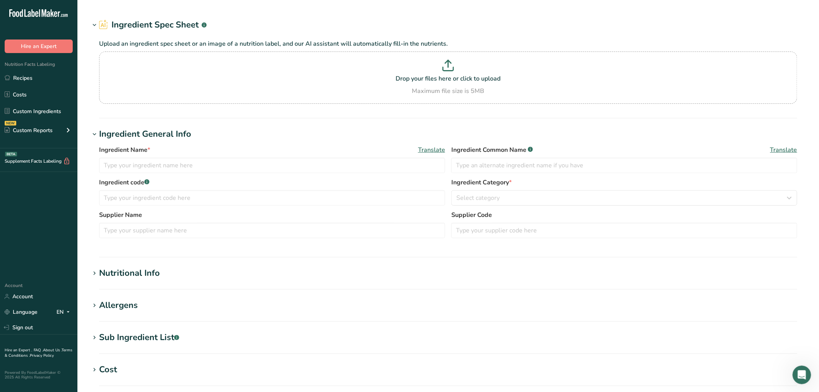
type input "Red Liquid Color"
type input "Prime Ingredients, Inc."
type input "S/A No. L-1348"
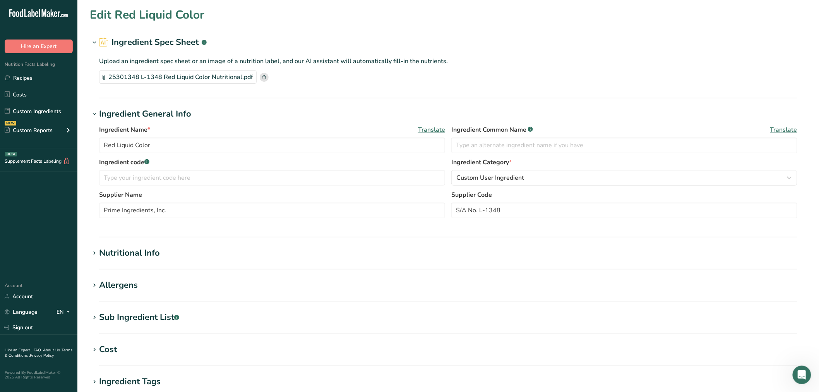
click at [93, 317] on icon at bounding box center [94, 317] width 7 height 11
click at [31, 84] on link "Recipes" at bounding box center [38, 77] width 77 height 15
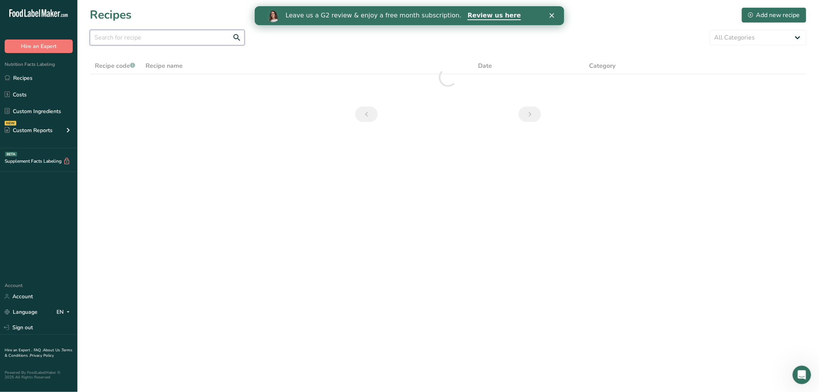
click at [181, 37] on input "text" at bounding box center [167, 37] width 155 height 15
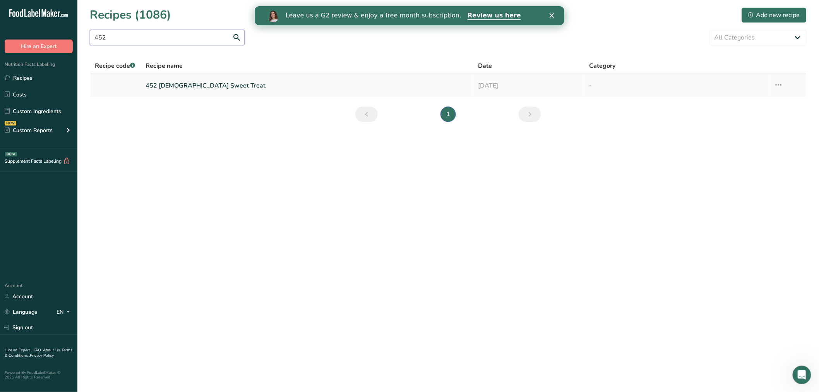
type input "452"
click at [156, 82] on link "452 Chick Sweet Treat" at bounding box center [308, 85] width 324 height 16
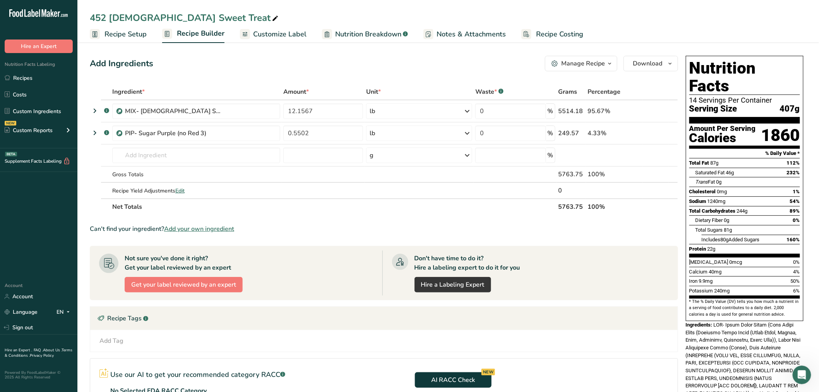
click at [281, 36] on span "Customize Label" at bounding box center [279, 34] width 53 height 10
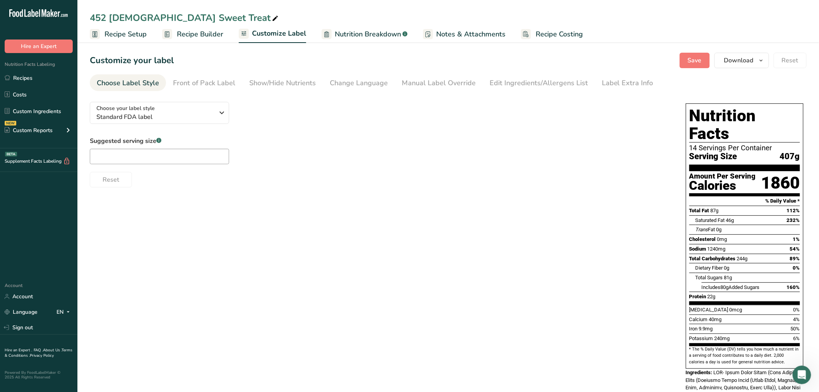
click at [142, 146] on div "Suggested serving size .a-a{fill:#347362;}.b-a{fill:#fff;}" at bounding box center [159, 150] width 139 height 28
click at [141, 158] on input "text" at bounding box center [159, 156] width 139 height 15
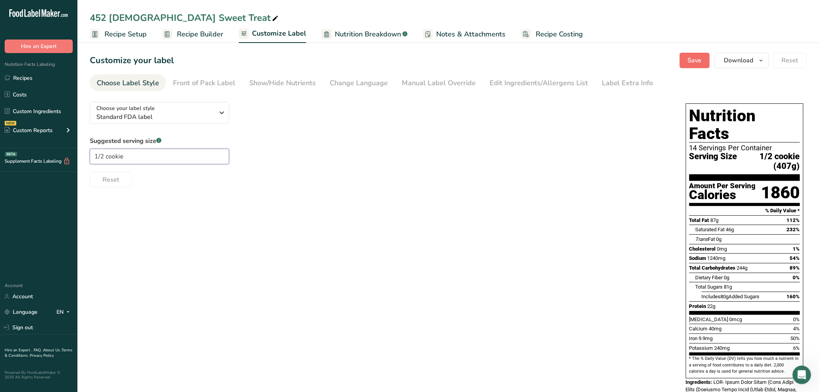
type input "1/2 cookie"
click at [688, 56] on button "Save" at bounding box center [695, 60] width 30 height 15
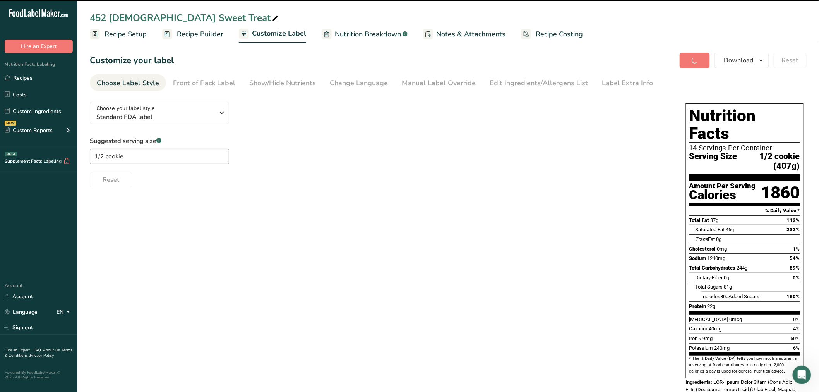
click at [143, 38] on span "Recipe Setup" at bounding box center [126, 34] width 42 height 10
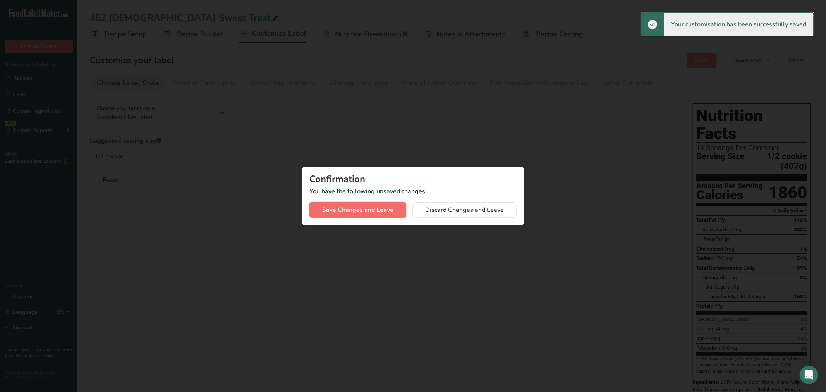
click at [379, 209] on span "Save Changes and Leave" at bounding box center [357, 209] width 71 height 9
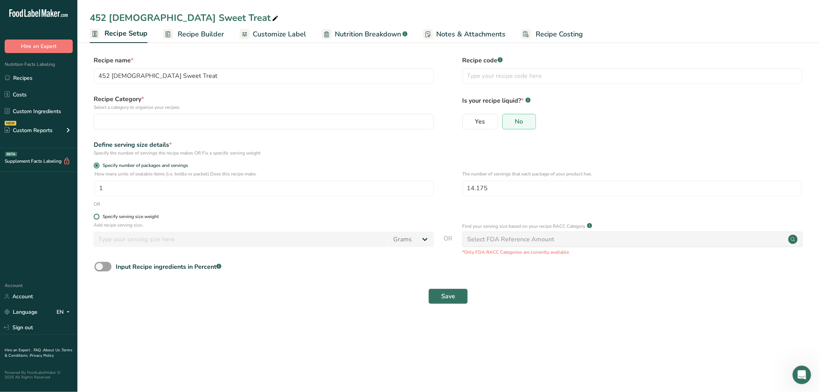
click at [98, 215] on span at bounding box center [97, 217] width 6 height 6
click at [98, 215] on input "Specify serving size weight" at bounding box center [96, 216] width 5 height 5
radio input "true"
radio input "false"
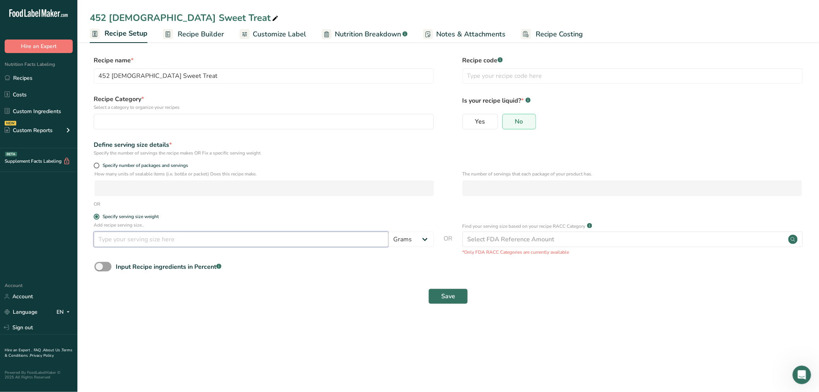
click at [130, 242] on input "number" at bounding box center [241, 239] width 295 height 15
type input "32"
click at [461, 295] on button "Save" at bounding box center [448, 295] width 39 height 15
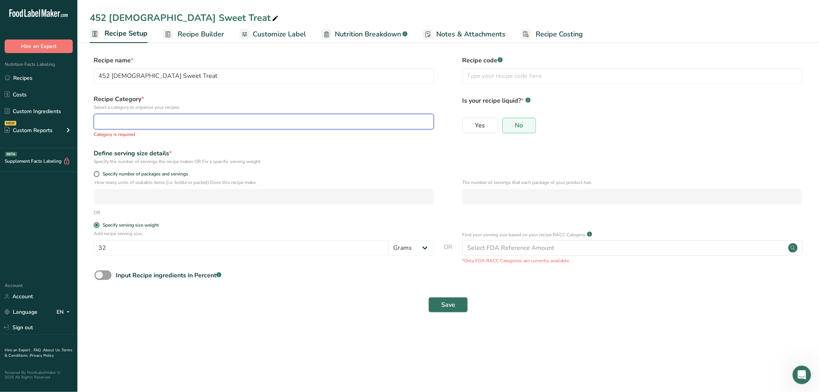
click at [251, 121] on div "button" at bounding box center [262, 121] width 326 height 9
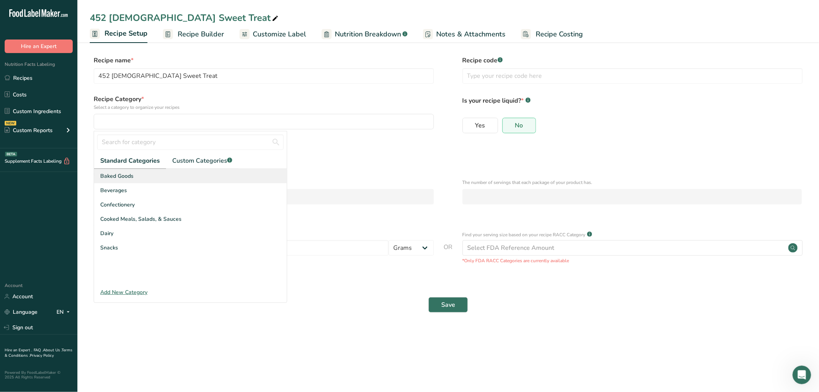
click at [154, 173] on div "Baked Goods" at bounding box center [190, 176] width 193 height 14
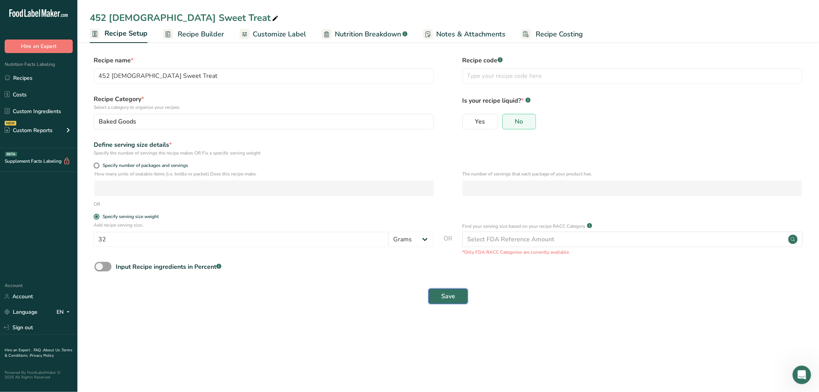
click at [435, 295] on button "Save" at bounding box center [448, 295] width 39 height 15
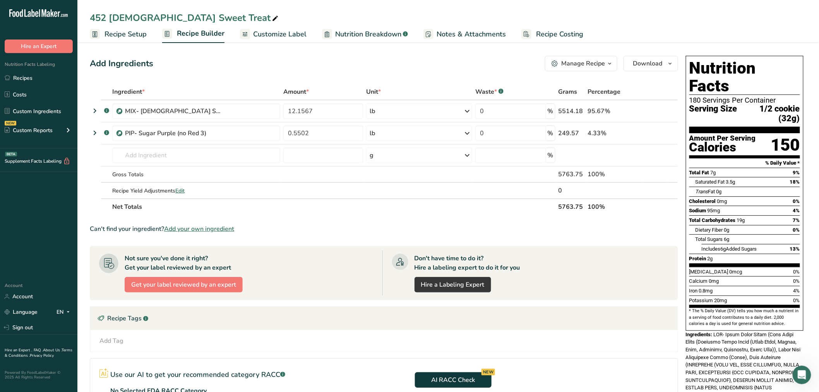
click at [274, 35] on span "Customize Label" at bounding box center [279, 34] width 53 height 10
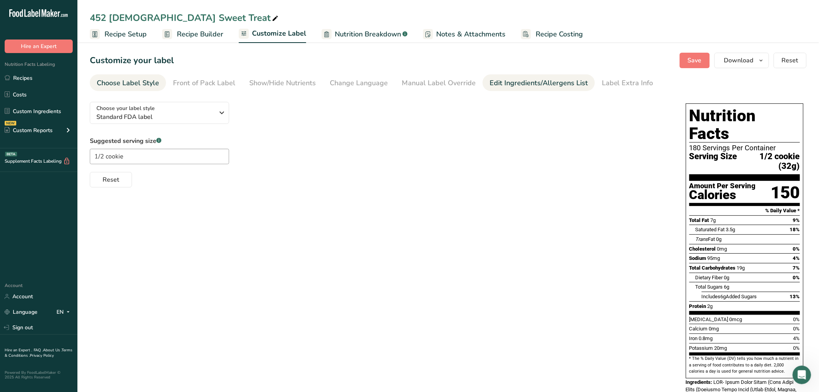
click at [496, 79] on div "Edit Ingredients/Allergens List" at bounding box center [539, 83] width 98 height 10
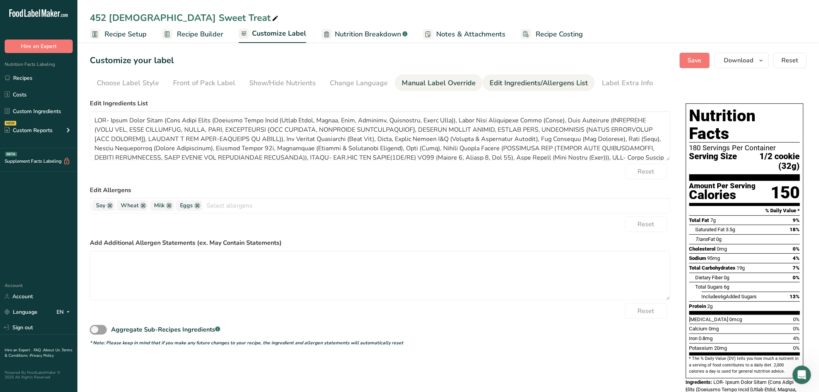
click at [405, 84] on div "Manual Label Override" at bounding box center [439, 83] width 74 height 10
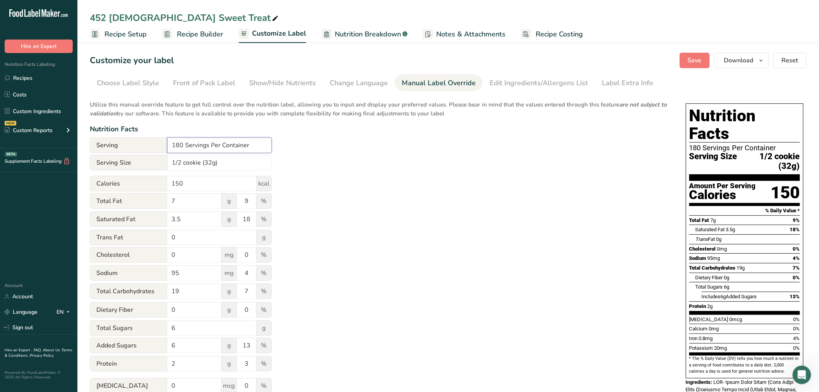
drag, startPoint x: 182, startPoint y: 143, endPoint x: 91, endPoint y: 130, distance: 92.3
click at [91, 130] on div "Utilize this manual override feature to get full control over the nutrition lab…" at bounding box center [380, 281] width 581 height 371
type input "Varied Servings Per Container"
click at [694, 54] on button "Save" at bounding box center [695, 60] width 30 height 15
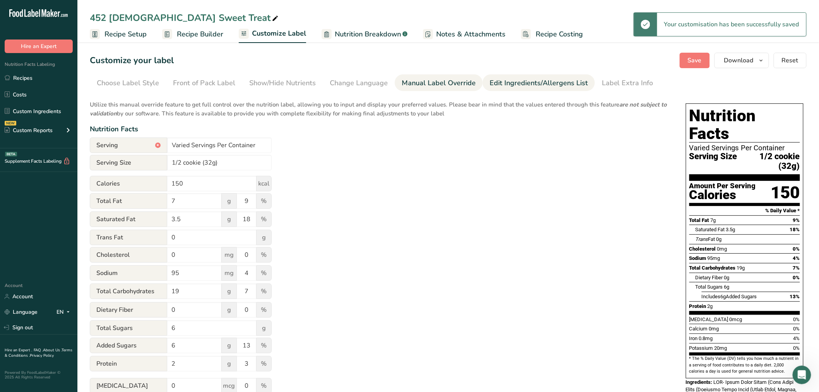
click at [505, 79] on div "Edit Ingredients/Allergens List" at bounding box center [539, 83] width 98 height 10
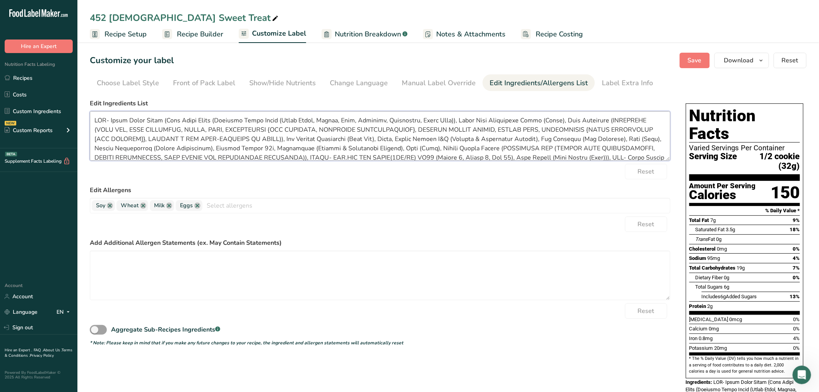
scroll to position [15, 0]
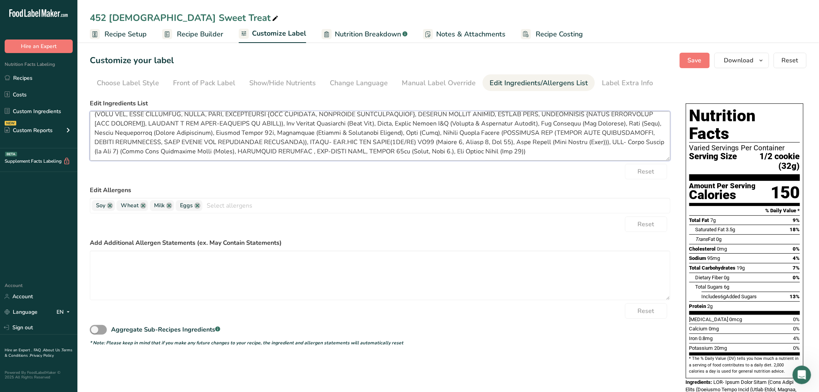
drag, startPoint x: 93, startPoint y: 119, endPoint x: 564, endPoint y: 227, distance: 483.0
click at [564, 227] on form "Edit Ingredients List Reset Edit Allergens Soy Wheat Milk Eggs Tree Nuts Fish P…" at bounding box center [380, 222] width 581 height 247
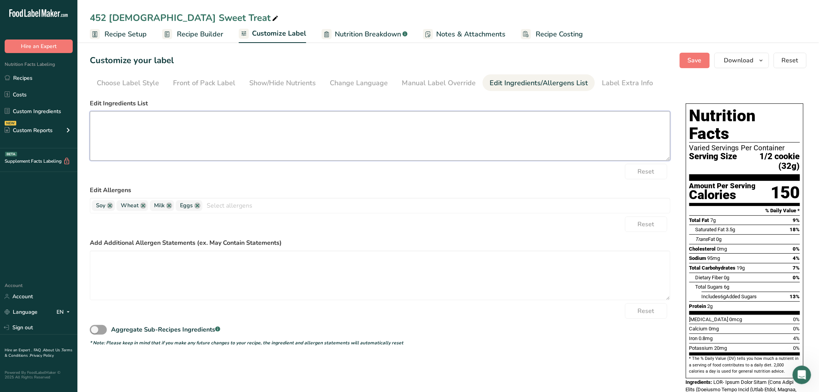
scroll to position [0, 0]
paste textarea "ENRICHED WHEAT FLOUR (WHEAT FLOUR, NIACIN, REDUCED IRON, THIAMINE MONONITRATE, …"
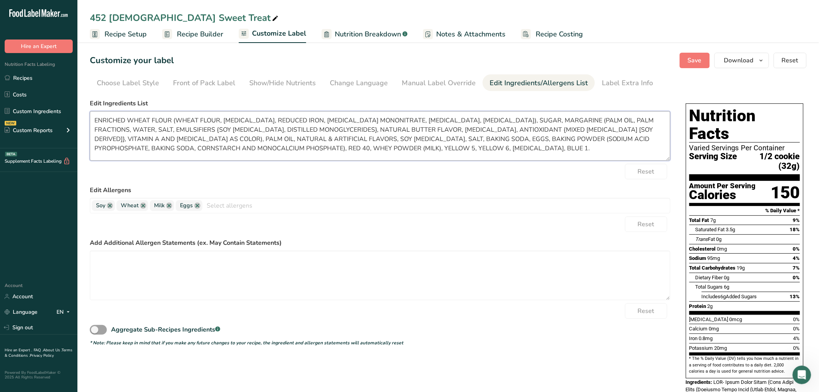
type textarea "ENRICHED WHEAT FLOUR (WHEAT FLOUR, NIACIN, REDUCED IRON, THIAMINE MONONITRATE, …"
click at [233, 270] on textarea at bounding box center [380, 276] width 581 height 50
paste textarea "PROCESSED IN A PLANT THAT ALSO PROCESSES PEANUTS, TREENUTS, & SESAME CONTAINS B…"
click at [687, 64] on button "Save" at bounding box center [695, 60] width 30 height 15
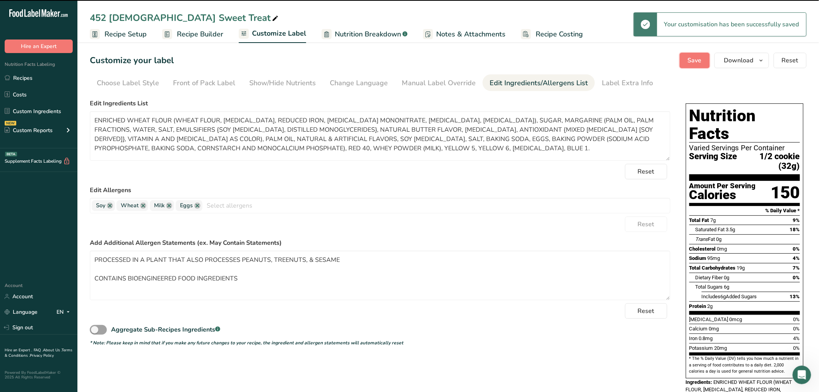
type textarea "PROCESSED IN A PLANT THAT ALSO PROCESSES PEANUTS, TREENUTS, & SESAME CONTAINS B…"
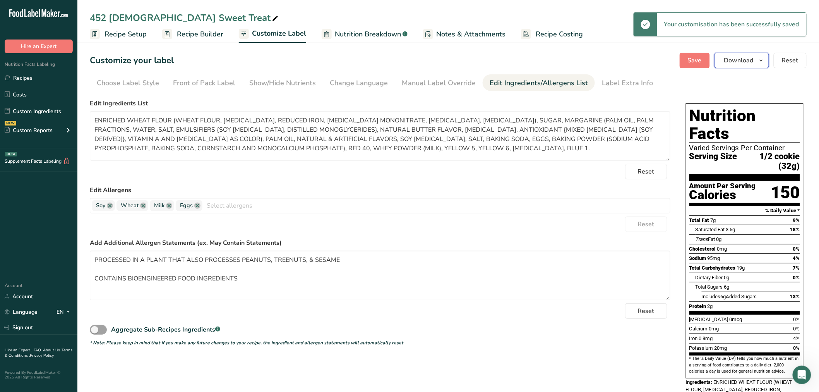
click at [746, 64] on span "Download" at bounding box center [738, 60] width 29 height 9
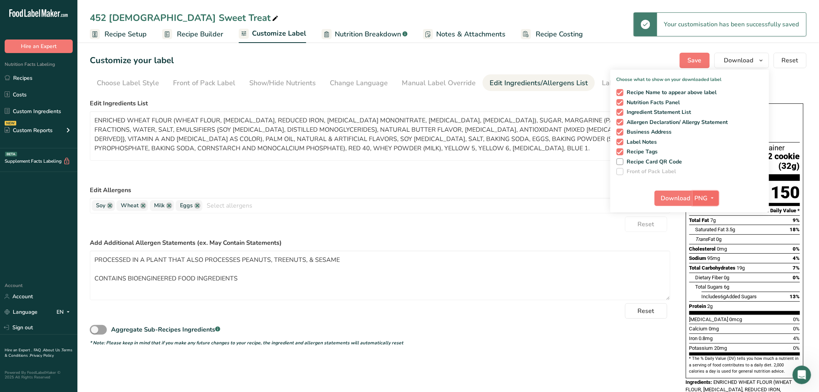
click at [712, 200] on icon "button" at bounding box center [713, 198] width 6 height 10
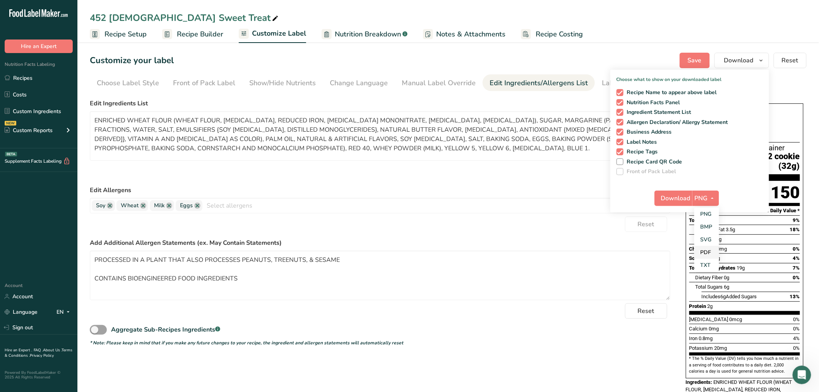
click at [702, 247] on div "PNG BMP SVG PDF TXT" at bounding box center [707, 240] width 25 height 64
click at [704, 251] on link "PDF" at bounding box center [707, 252] width 25 height 13
click at [675, 190] on div "Download PDF PNG BMP SVG PDF TXT" at bounding box center [690, 199] width 159 height 25
click at [678, 196] on span "Download" at bounding box center [676, 198] width 29 height 9
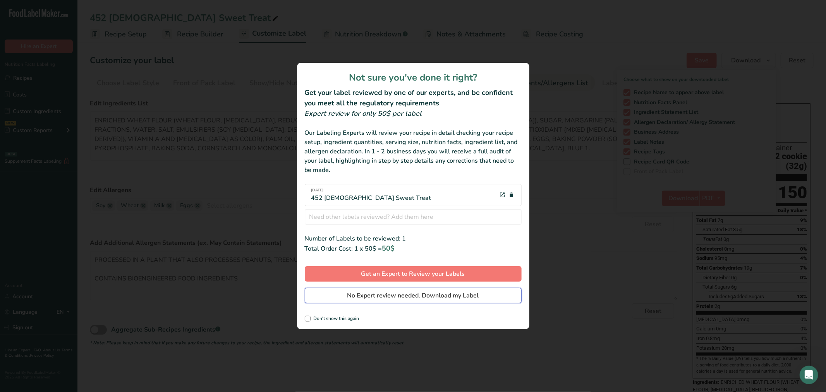
click at [393, 293] on span "No Expert review needed. Download my Label" at bounding box center [413, 295] width 132 height 9
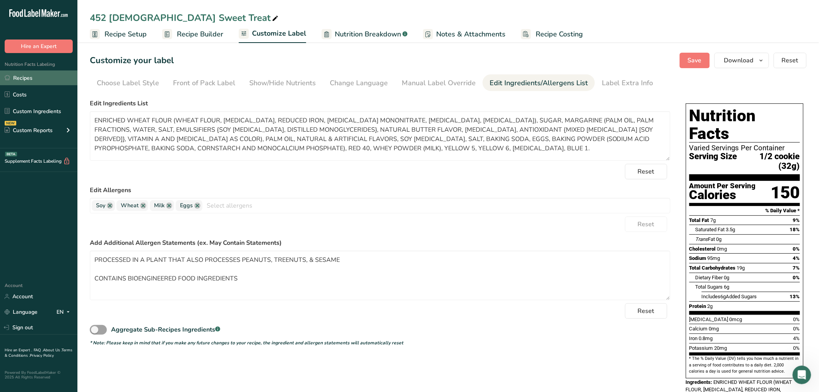
click at [29, 84] on link "Recipes" at bounding box center [38, 77] width 77 height 15
